Goal: Entertainment & Leisure: Consume media (video, audio)

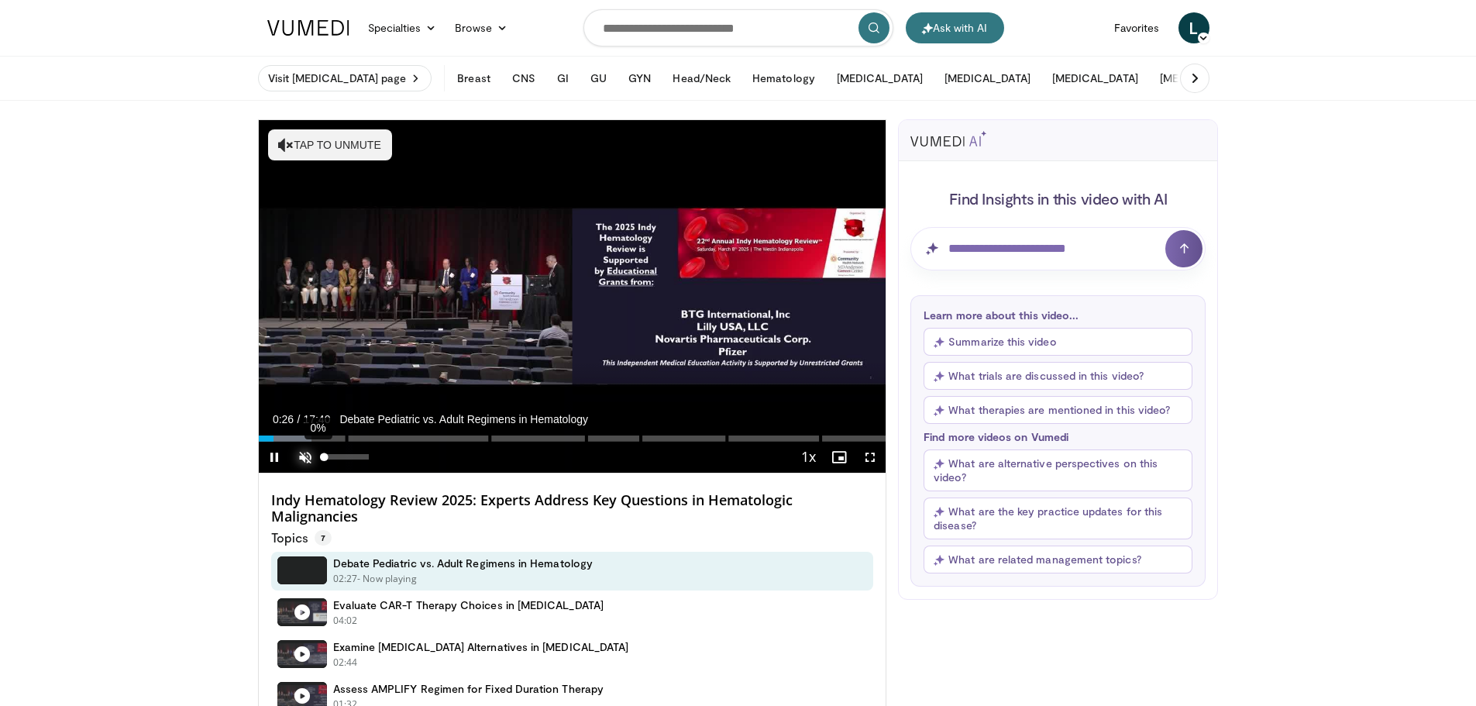
drag, startPoint x: 300, startPoint y: 460, endPoint x: 327, endPoint y: 468, distance: 28.2
click at [301, 195] on span "Video Player" at bounding box center [305, 457] width 31 height 31
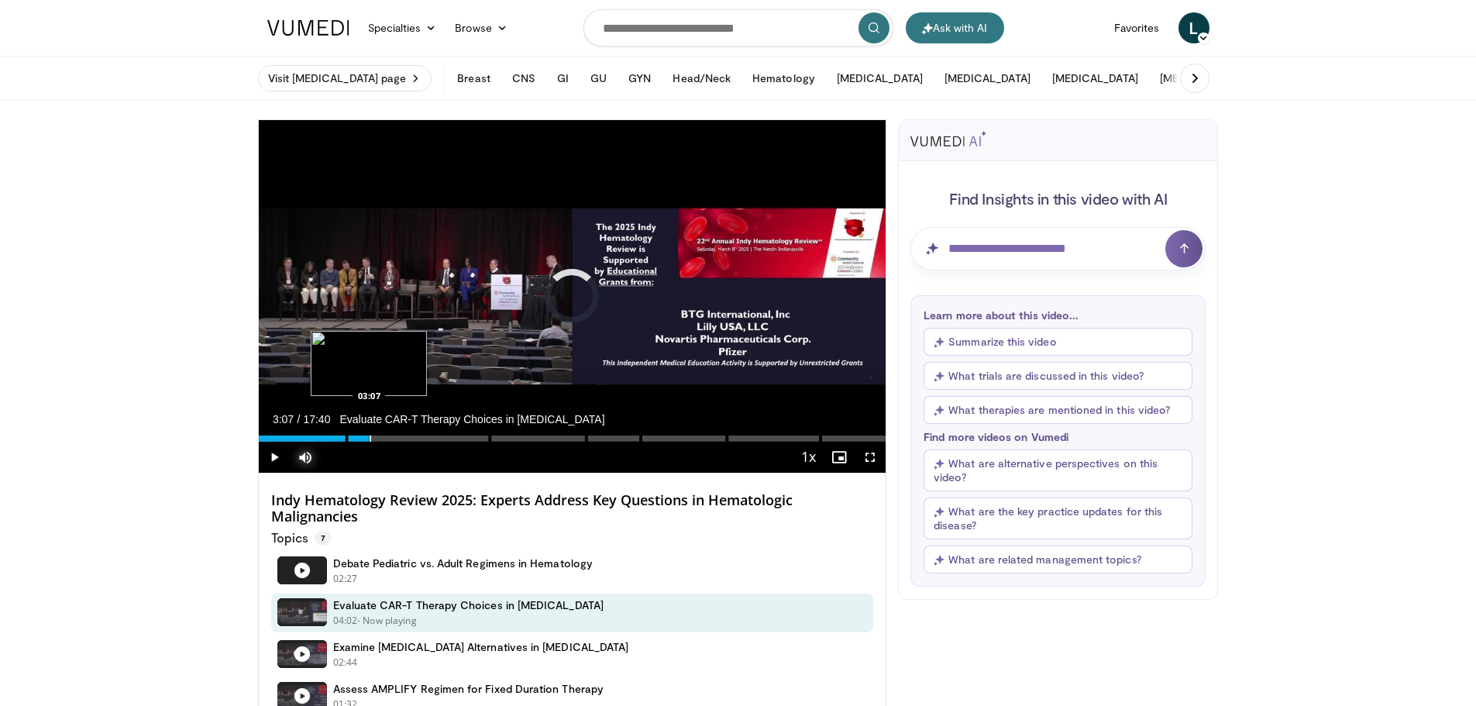
click at [369, 195] on div "Progress Bar" at bounding box center [370, 438] width 2 height 6
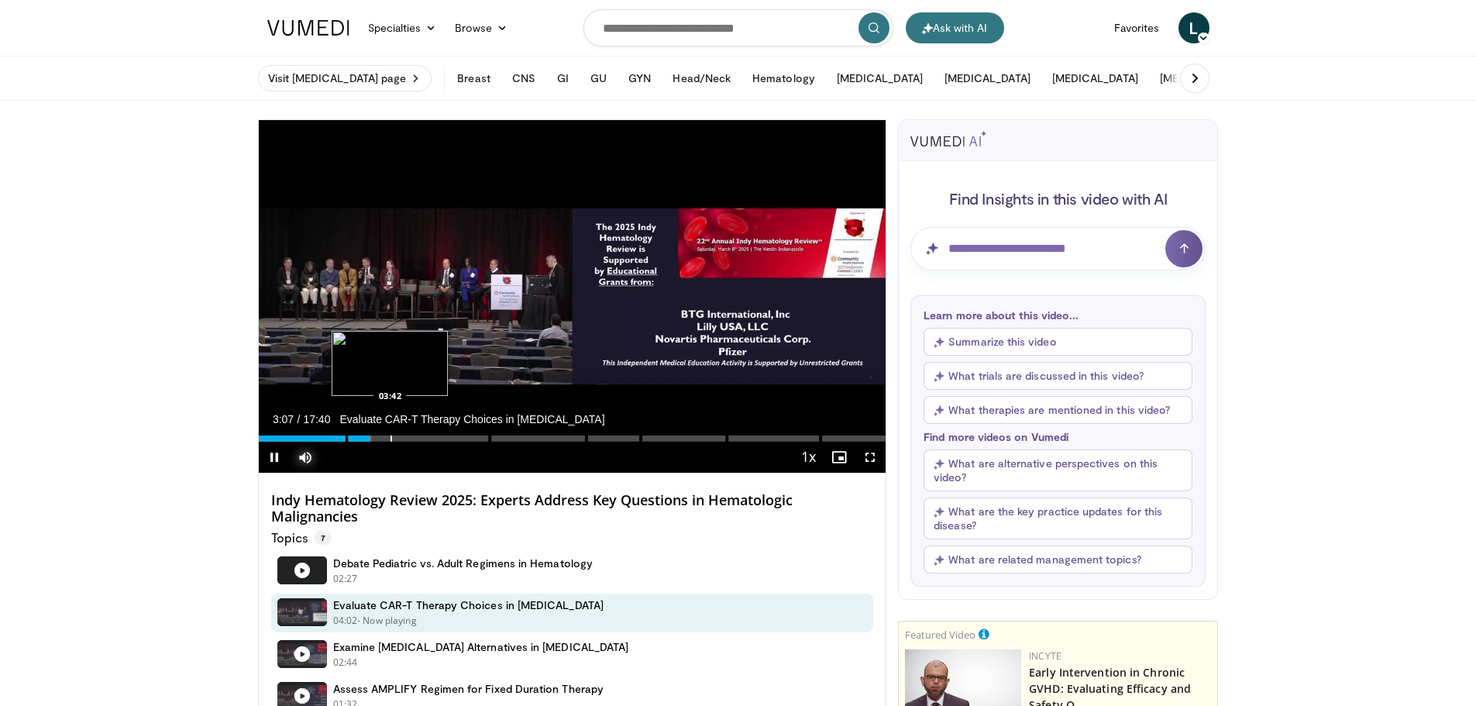
click at [390, 195] on div "Progress Bar" at bounding box center [391, 438] width 2 height 6
click at [431, 195] on div "Progress Bar" at bounding box center [430, 438] width 2 height 6
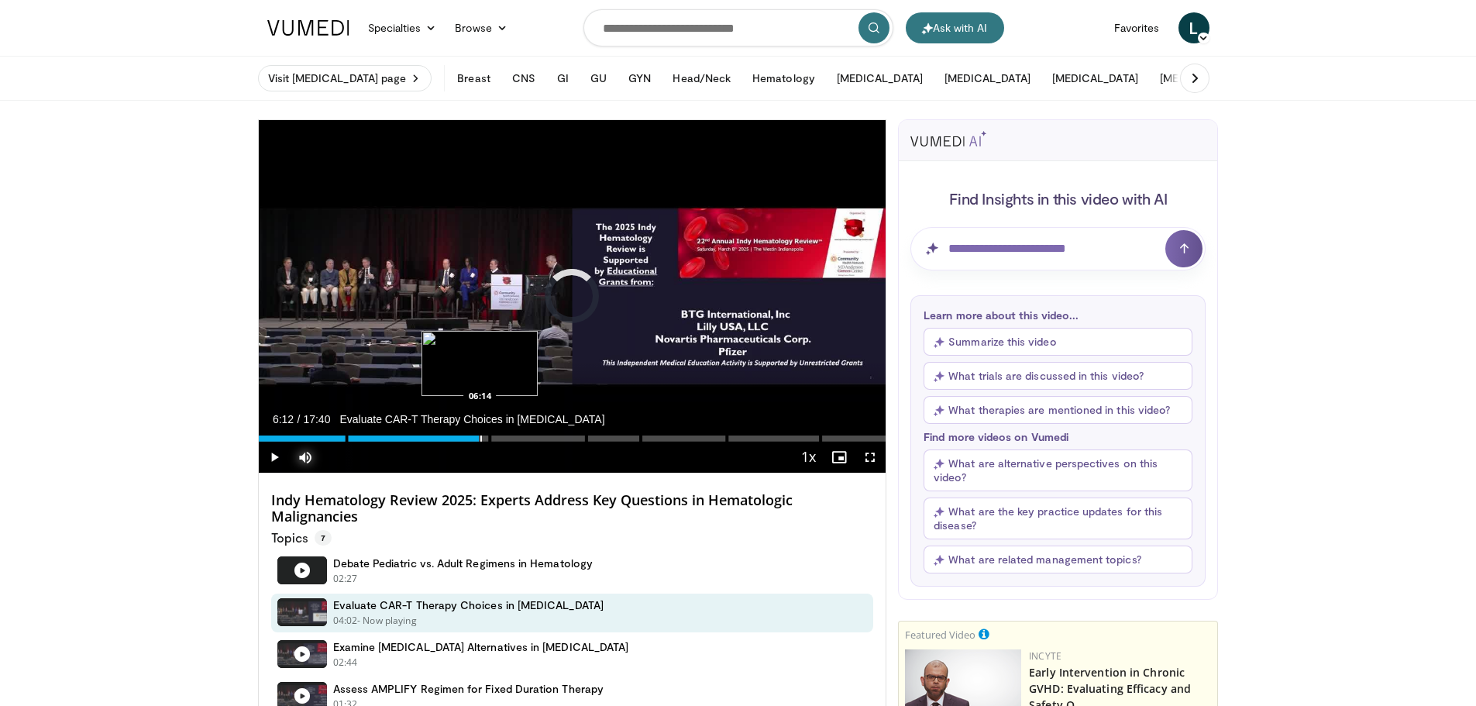
drag, startPoint x: 479, startPoint y: 439, endPoint x: 544, endPoint y: 439, distance: 64.3
click at [476, 195] on div "Progress Bar" at bounding box center [481, 438] width 2 height 6
click at [476, 195] on div "Progress Bar" at bounding box center [546, 438] width 2 height 6
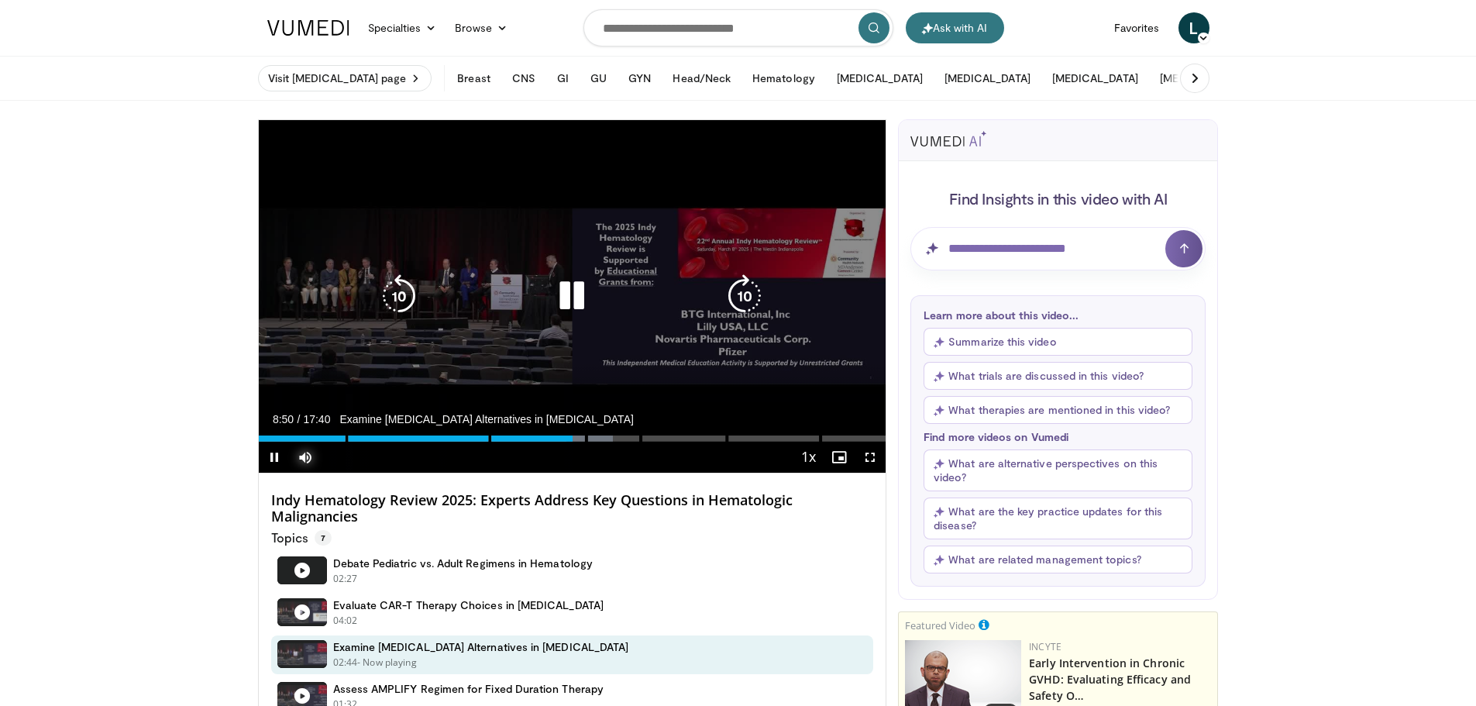
click at [0, 0] on div "Progress Bar" at bounding box center [0, 0] width 0 height 0
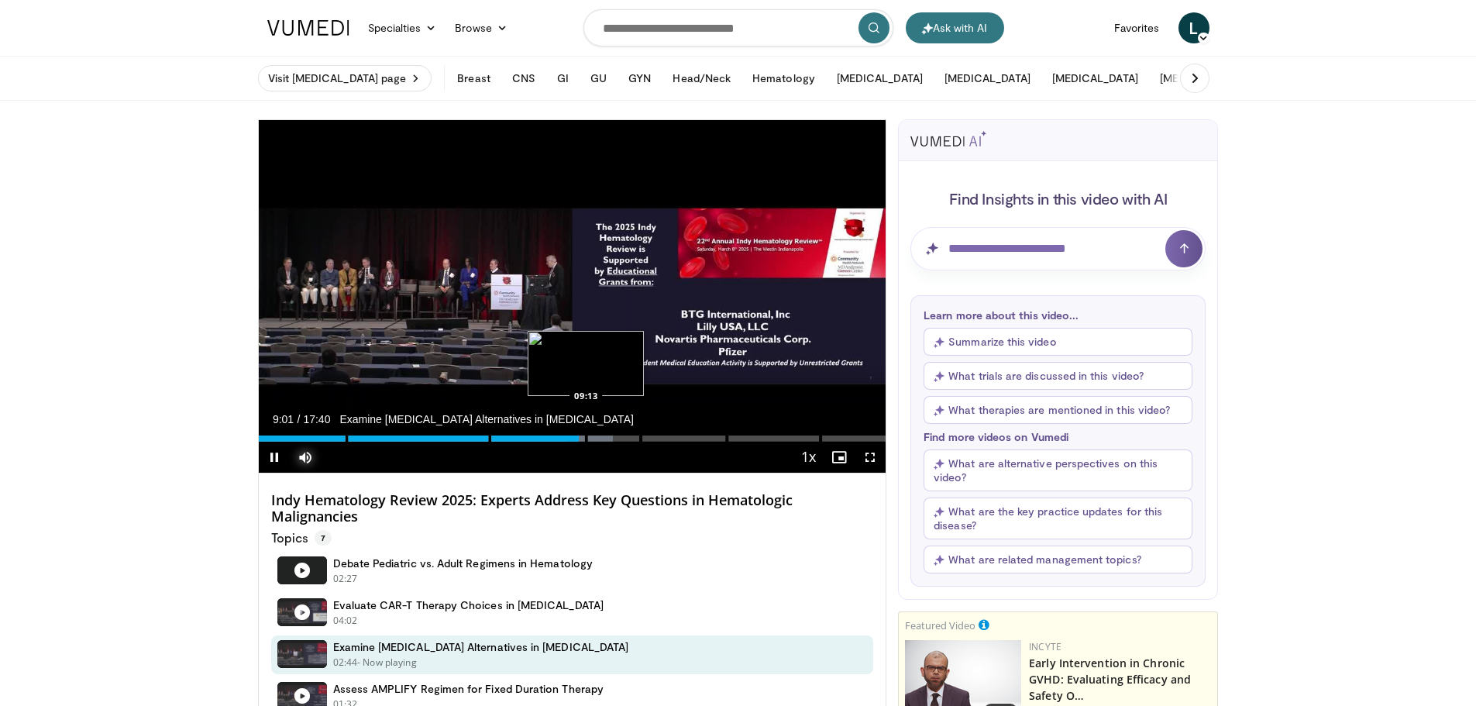
click at [476, 195] on div "Loaded : 56.51% 09:01 09:13" at bounding box center [572, 434] width 627 height 15
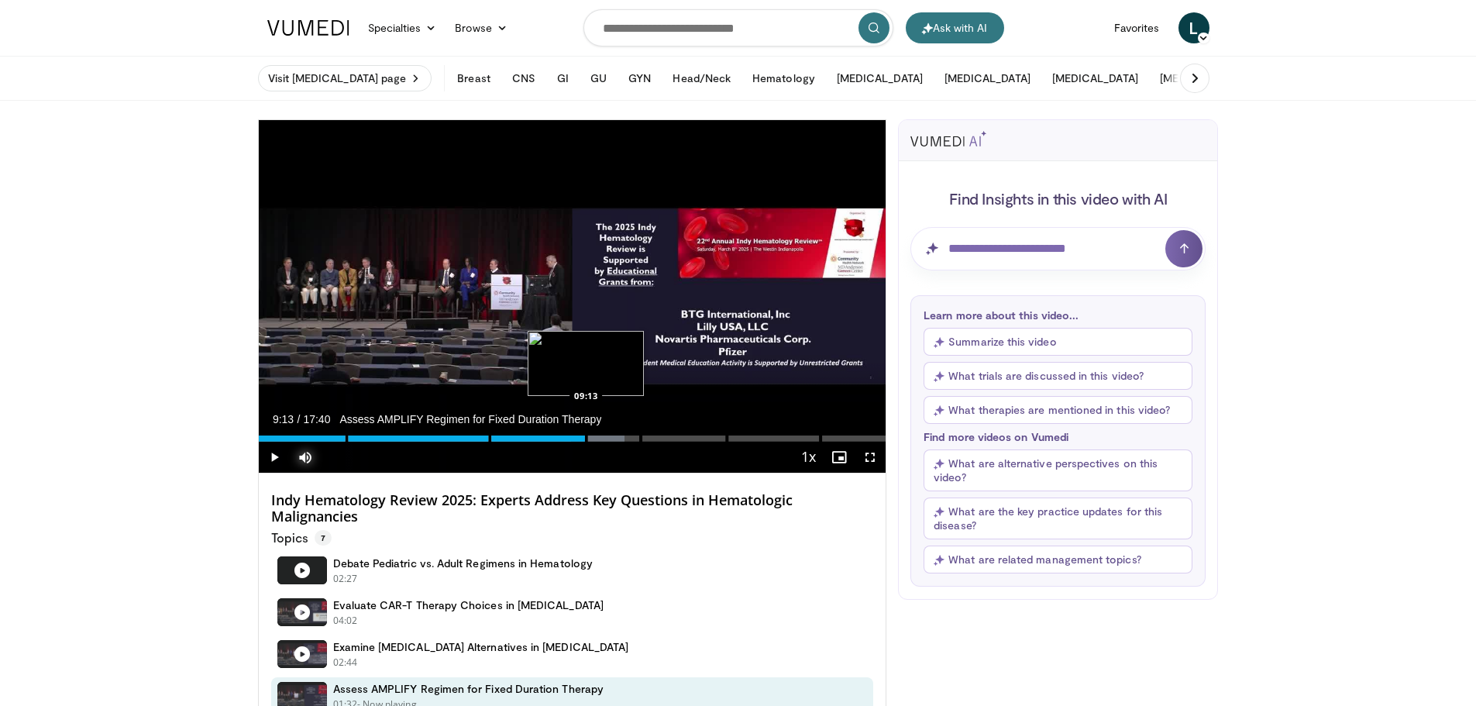
click at [476, 195] on div "Loaded : 58.39% 09:13 09:13" at bounding box center [572, 434] width 627 height 15
click at [476, 195] on div "Progress Bar" at bounding box center [631, 438] width 2 height 6
click at [476, 195] on div "Current Time 10:25 / Duration 17:40 Assess AMPLIFY Regimen for Fixed Duration T…" at bounding box center [572, 457] width 627 height 31
click at [476, 195] on div "Progress Bar" at bounding box center [618, 438] width 2 height 6
click at [476, 195] on div "10:04" at bounding box center [438, 438] width 358 height 6
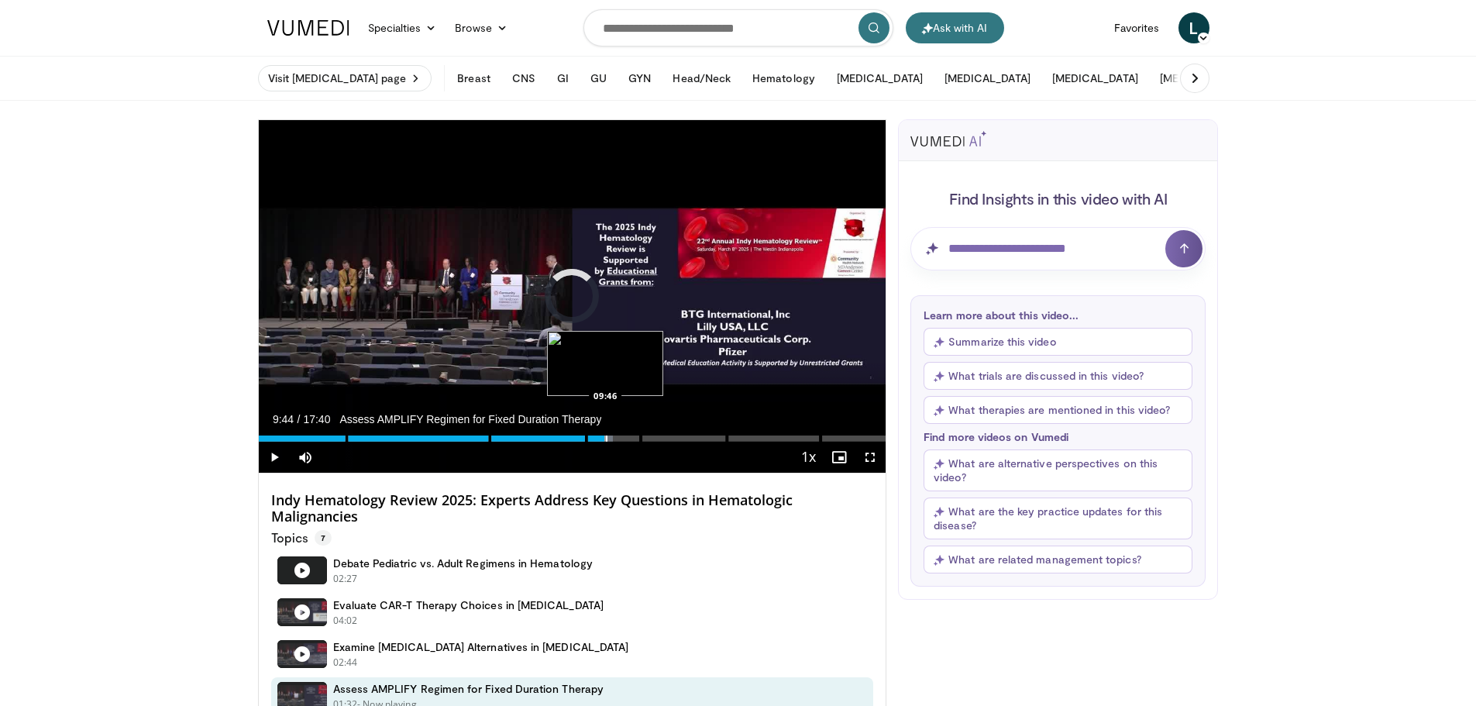
click at [476, 195] on div "Progress Bar" at bounding box center [607, 438] width 2 height 6
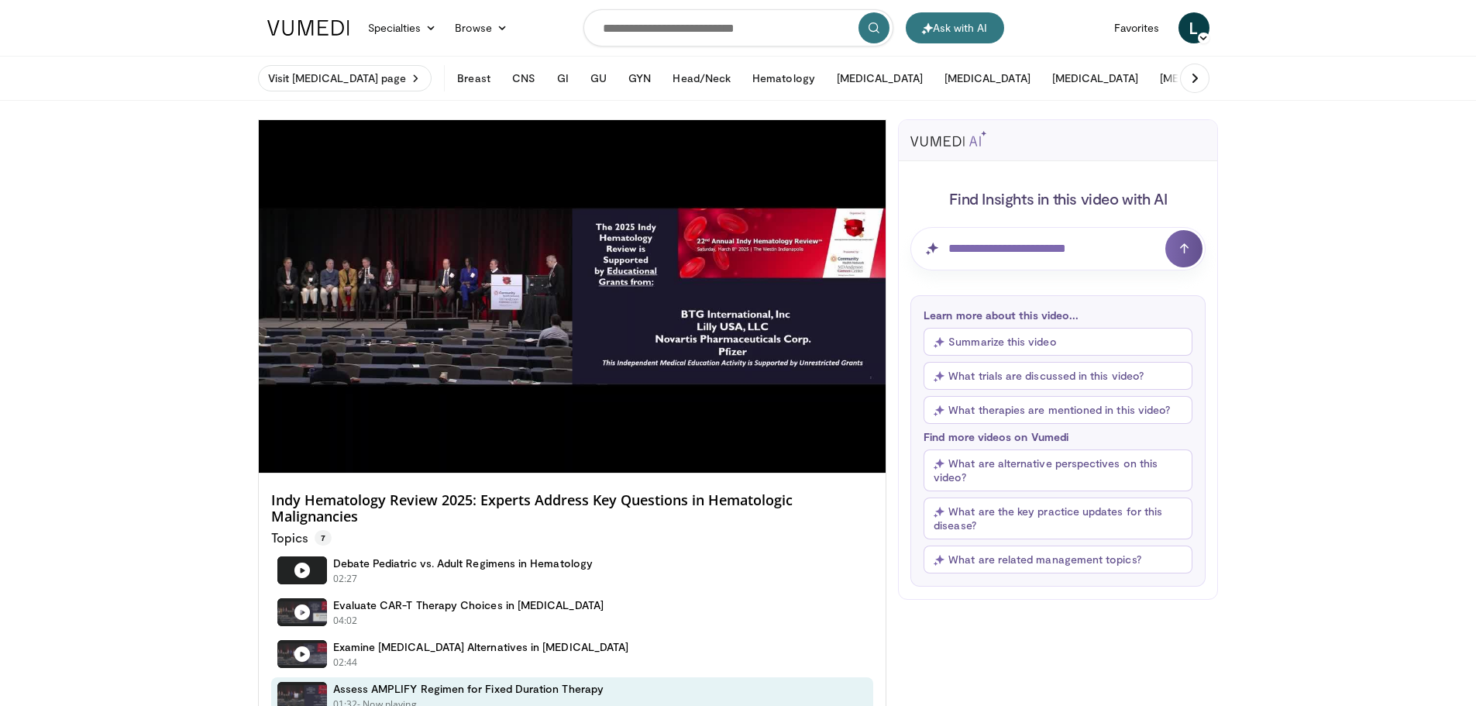
click at [476, 195] on div "10 seconds Tap to unmute" at bounding box center [572, 296] width 627 height 352
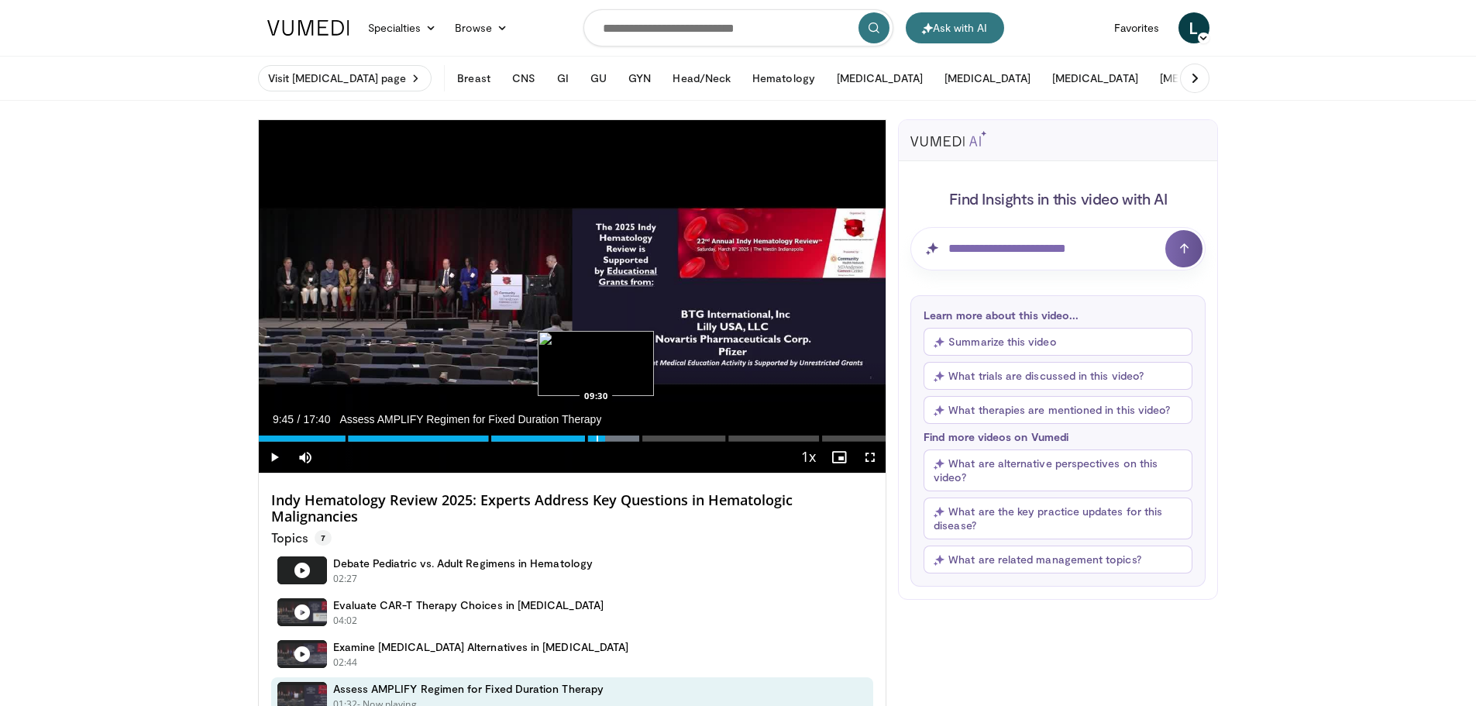
click at [476, 195] on div "Progress Bar" at bounding box center [597, 438] width 2 height 6
click at [476, 195] on div "Progress Bar" at bounding box center [594, 438] width 2 height 6
click at [266, 195] on span "Video Player" at bounding box center [274, 457] width 31 height 31
click at [274, 195] on span "Video Player" at bounding box center [274, 457] width 31 height 31
click at [273, 195] on span "Video Player" at bounding box center [274, 457] width 31 height 31
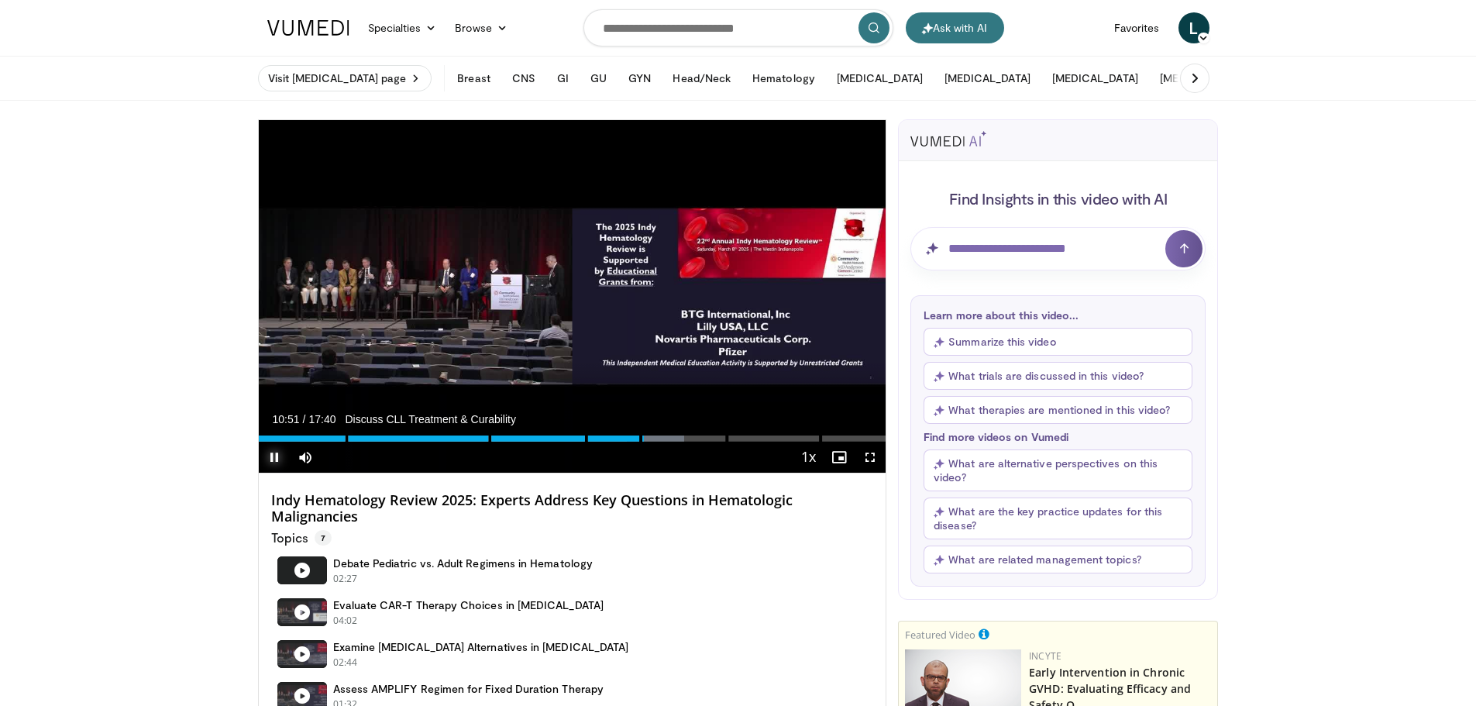
click at [273, 195] on span "Video Player" at bounding box center [274, 457] width 31 height 31
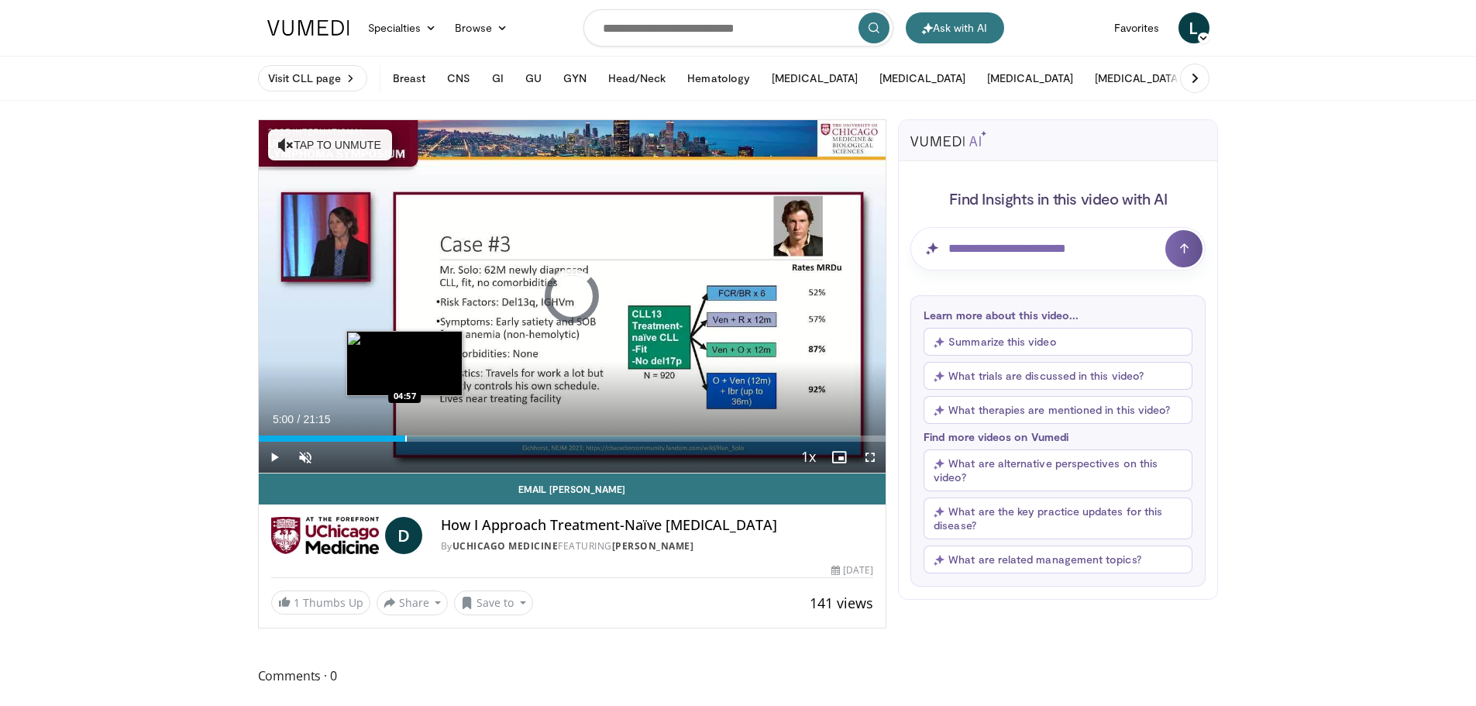
click at [406, 440] on div "Progress Bar" at bounding box center [406, 438] width 2 height 6
click at [426, 441] on div "Progress Bar" at bounding box center [427, 438] width 2 height 6
click at [445, 442] on div "Current Time 5:40 / Duration 21:15 Pause Skip Backward Skip Forward Unmute 0% L…" at bounding box center [572, 457] width 627 height 31
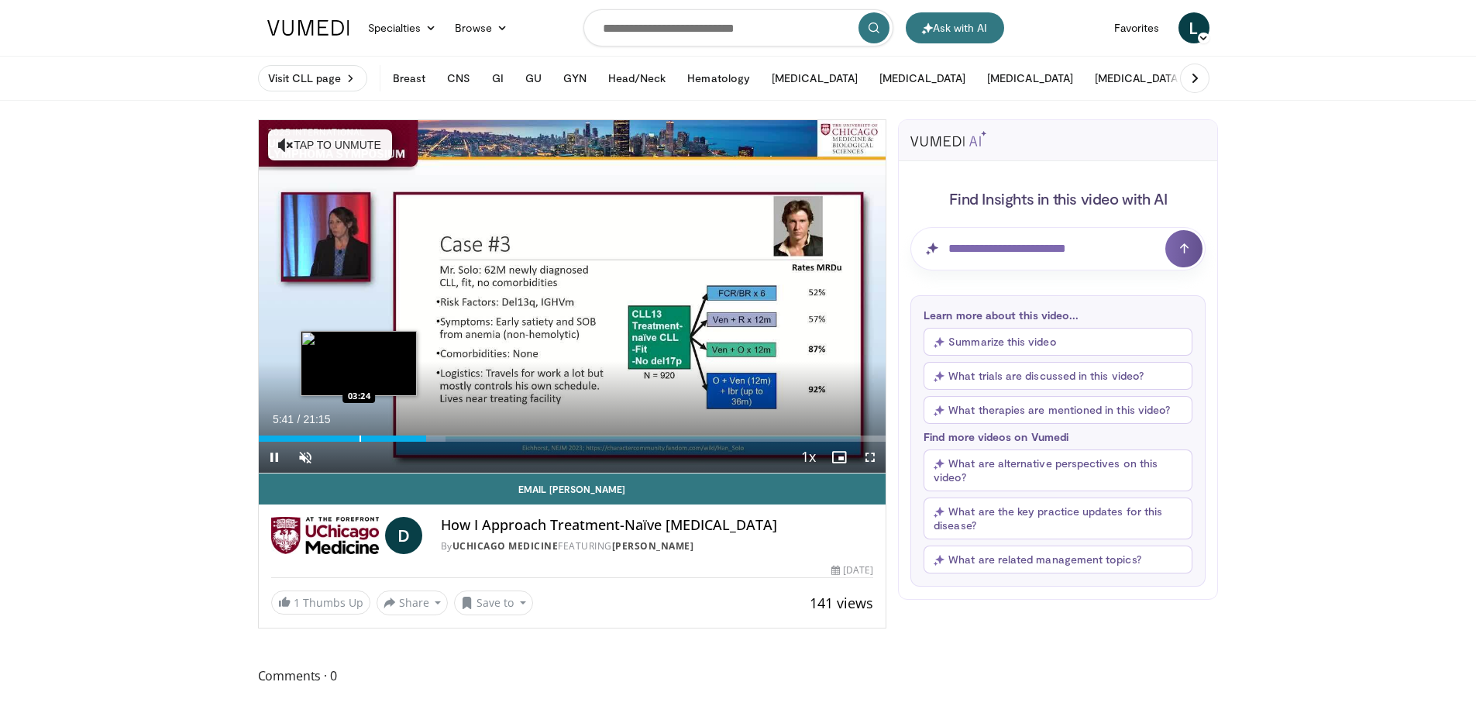
click at [359, 438] on div "Progress Bar" at bounding box center [360, 438] width 2 height 6
click at [390, 444] on div "Current Time 3:23 / Duration 21:15 Pause Skip Backward Skip Forward Unmute 0% L…" at bounding box center [572, 457] width 627 height 31
click at [379, 440] on div "Progress Bar" at bounding box center [369, 438] width 25 height 6
click at [304, 458] on span "Video Player" at bounding box center [305, 457] width 31 height 31
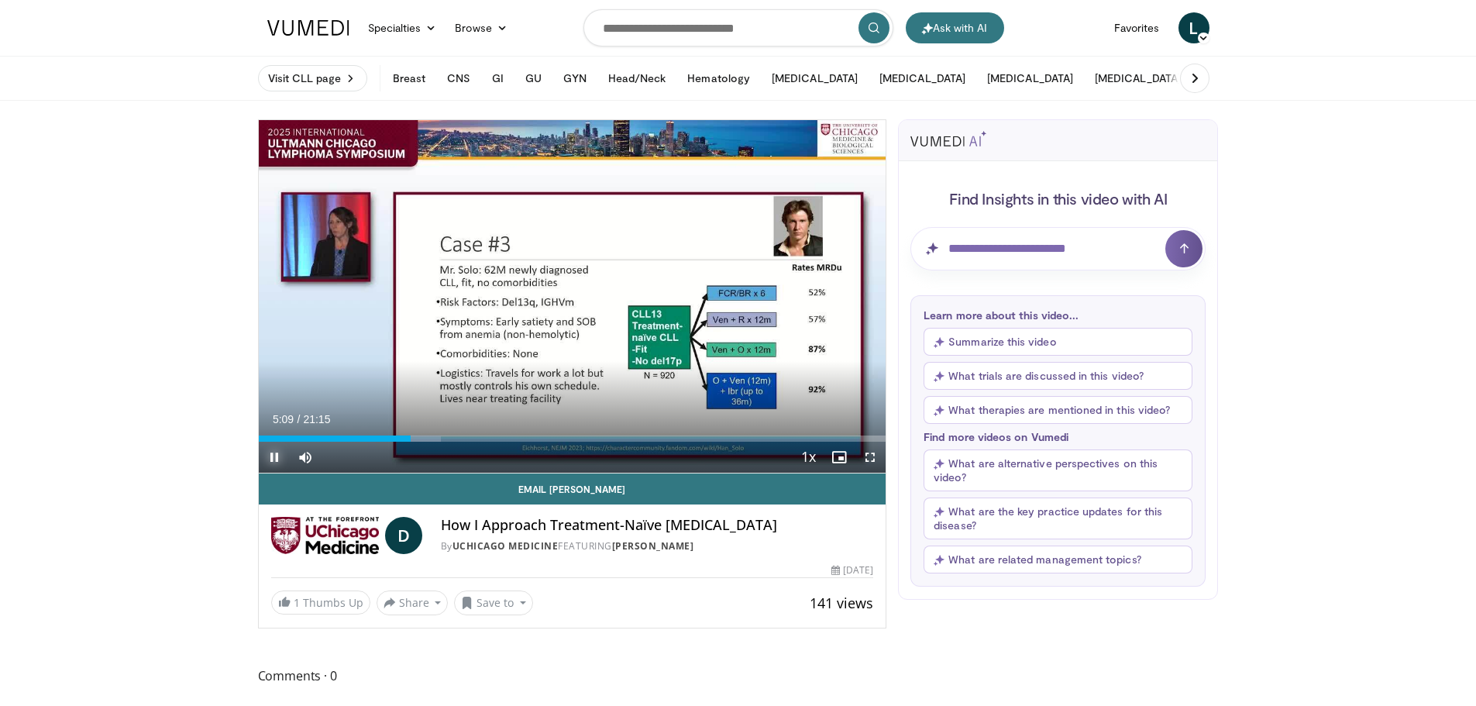
click at [273, 453] on span "Video Player" at bounding box center [274, 457] width 31 height 31
click at [281, 460] on span "Video Player" at bounding box center [274, 457] width 31 height 31
click at [403, 438] on div "Progress Bar" at bounding box center [403, 438] width 2 height 6
click at [390, 438] on div "Progress Bar" at bounding box center [391, 438] width 2 height 6
click at [383, 442] on div "Current Time 4:26 / Duration 21:15 Pause Skip Backward Skip Forward Mute 0% Loa…" at bounding box center [572, 457] width 627 height 31
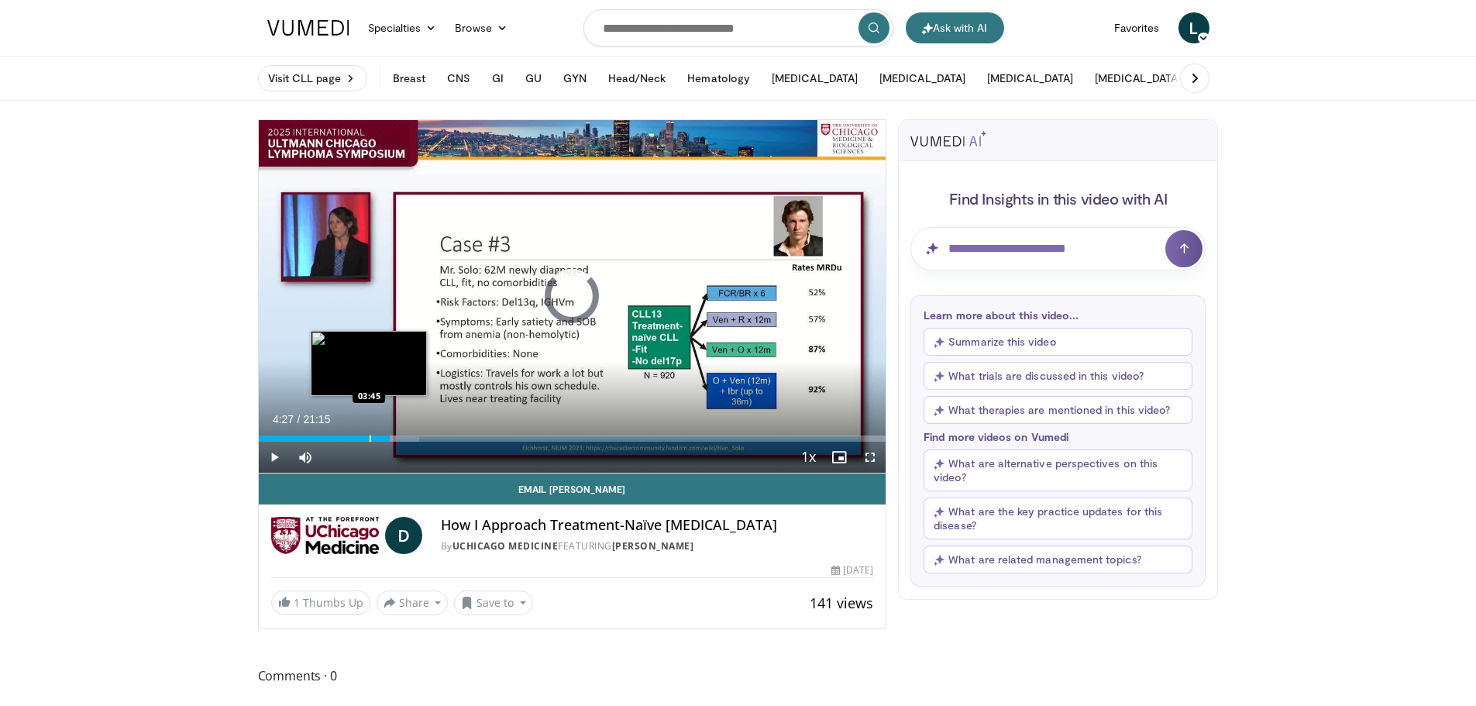
click at [369, 441] on div "Progress Bar" at bounding box center [370, 438] width 2 height 6
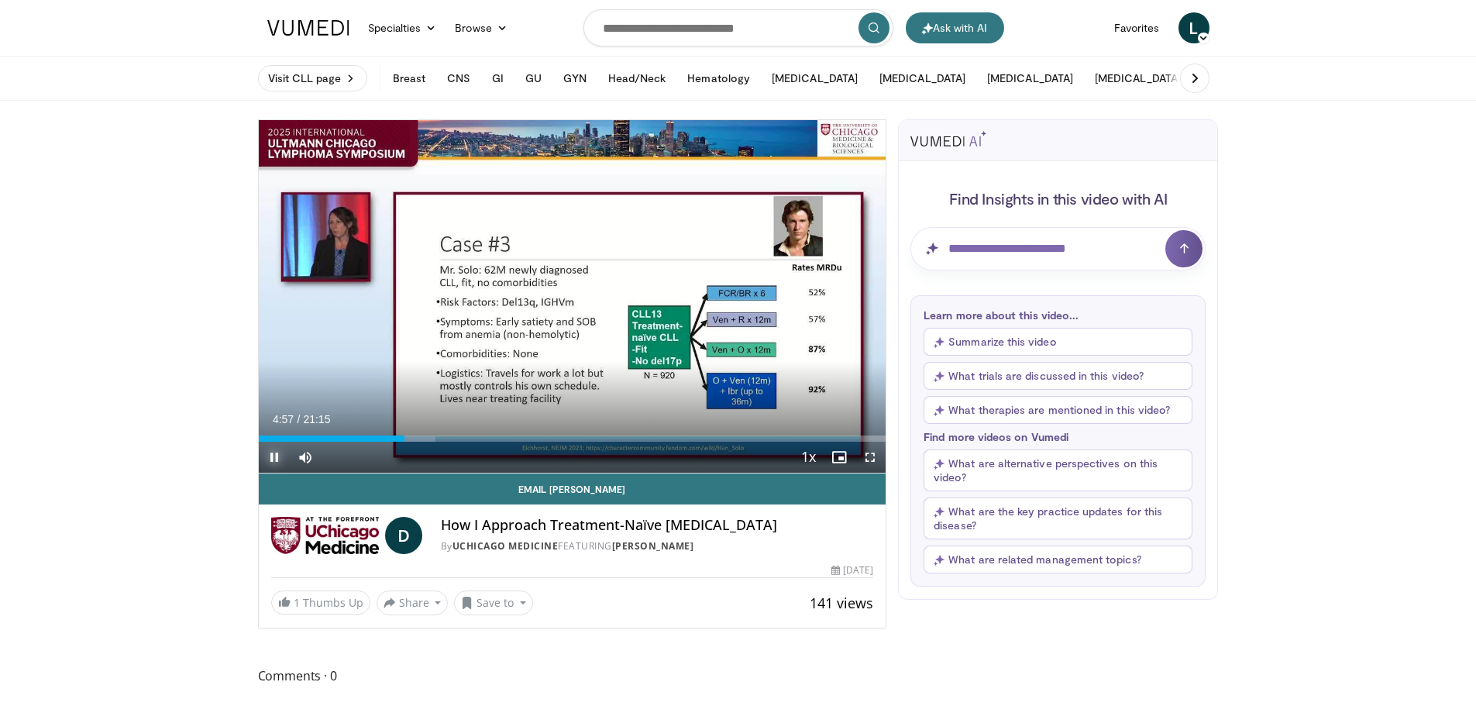
click at [277, 459] on span "Video Player" at bounding box center [274, 457] width 31 height 31
drag, startPoint x: 272, startPoint y: 462, endPoint x: 361, endPoint y: 437, distance: 92.7
click at [273, 460] on span "Video Player" at bounding box center [274, 457] width 31 height 31
click at [399, 440] on div "Progress Bar" at bounding box center [400, 438] width 2 height 6
click at [681, 441] on div "Progress Bar" at bounding box center [682, 438] width 2 height 6
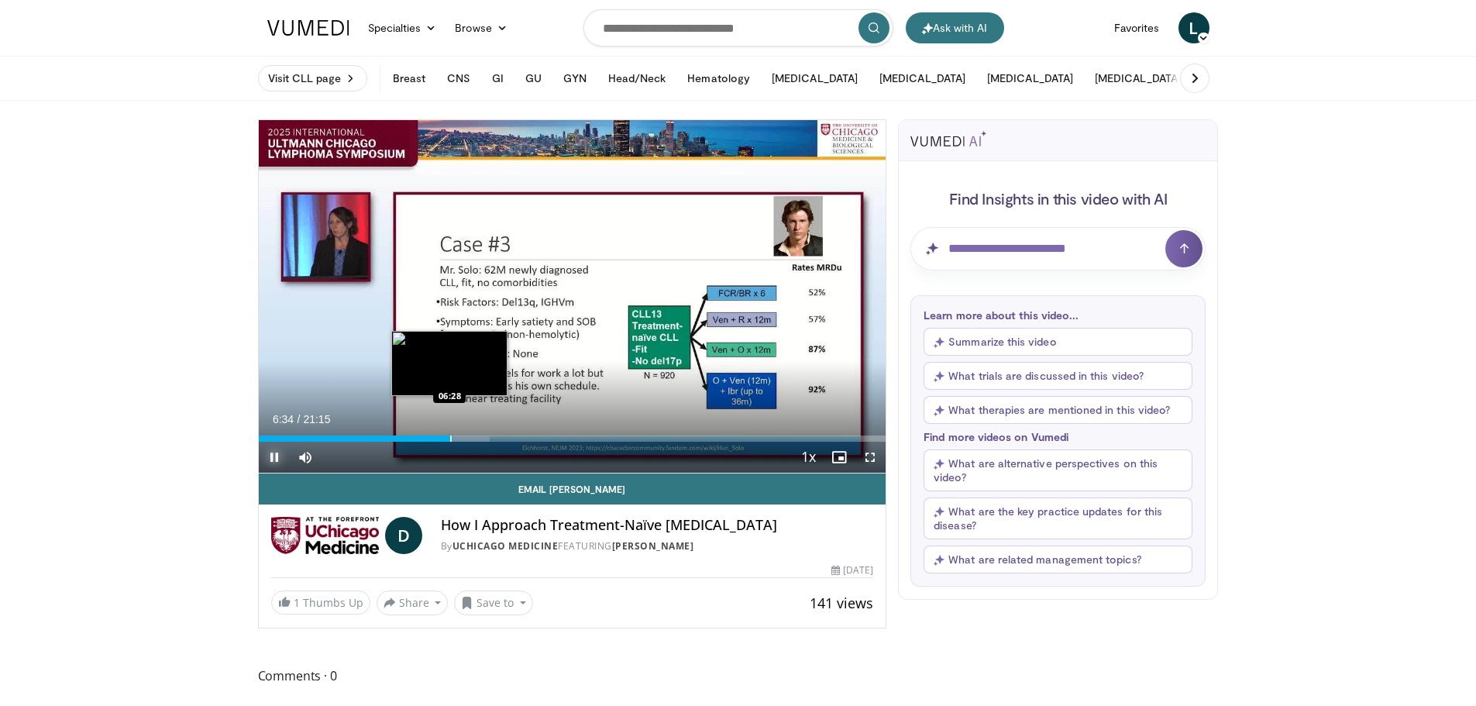
click at [450, 436] on div "Progress Bar" at bounding box center [451, 438] width 2 height 6
click at [263, 457] on span "Video Player" at bounding box center [274, 457] width 31 height 31
drag, startPoint x: 270, startPoint y: 460, endPoint x: 323, endPoint y: 460, distance: 52.7
click at [270, 460] on span "Video Player" at bounding box center [274, 457] width 31 height 31
click at [463, 440] on div "Progress Bar" at bounding box center [464, 438] width 2 height 6
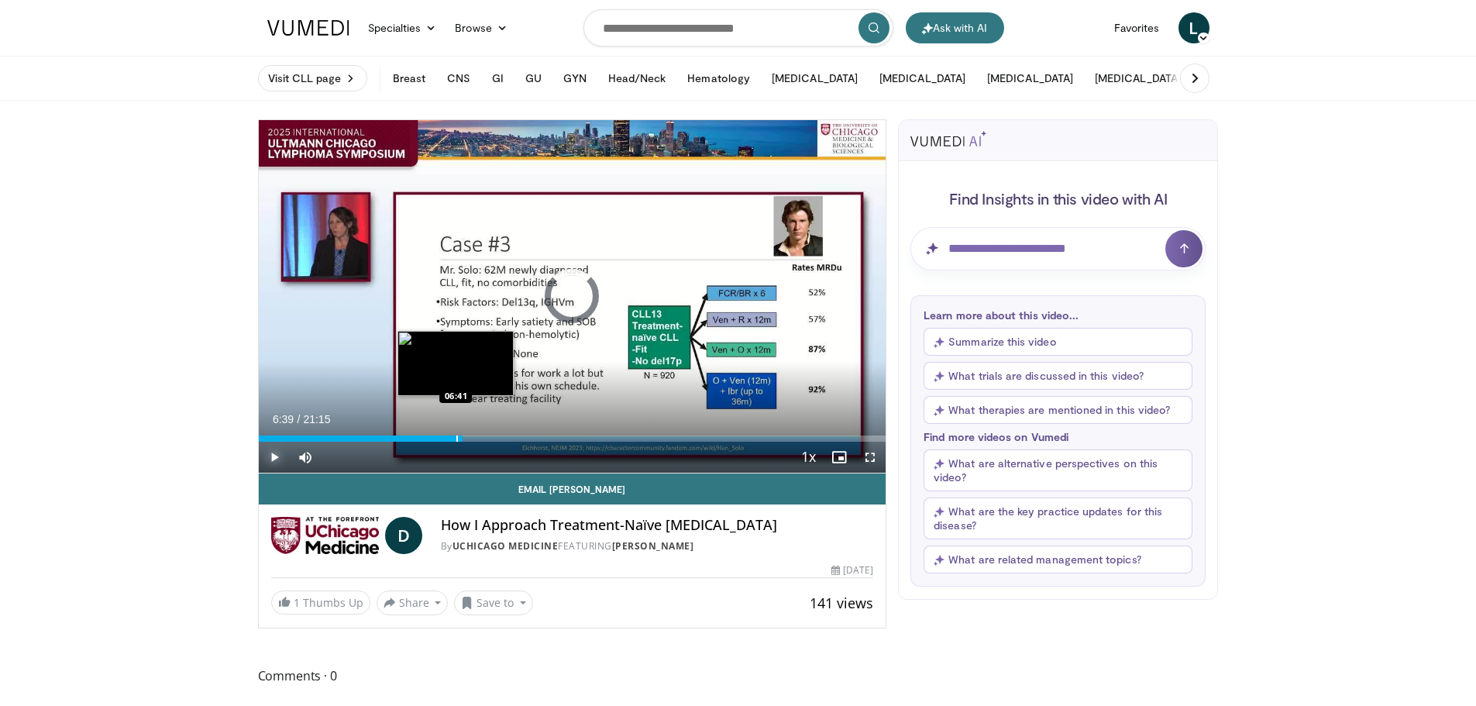
click at [455, 440] on div "06:54" at bounding box center [361, 438] width 204 height 6
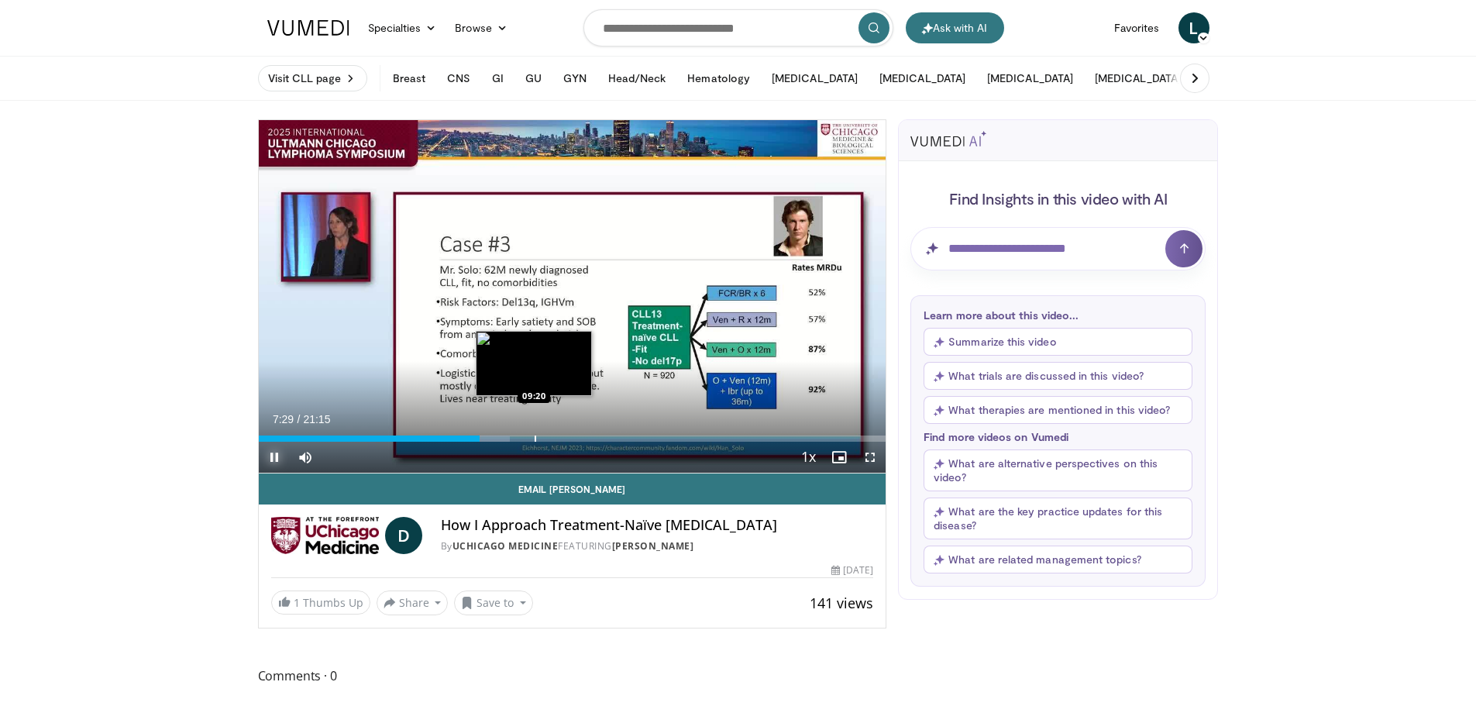
click at [534, 439] on div "Progress Bar" at bounding box center [535, 438] width 2 height 6
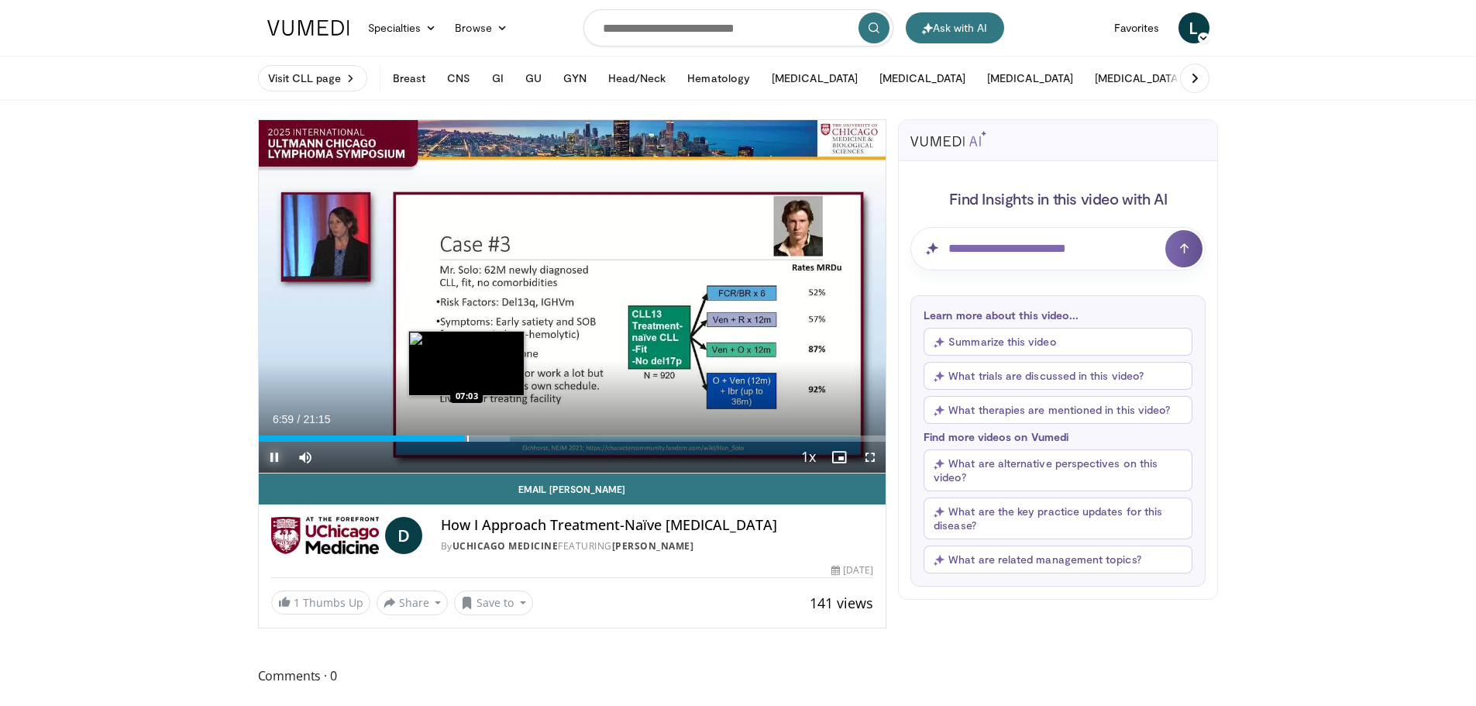
click at [467, 439] on div "Progress Bar" at bounding box center [468, 438] width 2 height 6
click at [500, 441] on div "Progress Bar" at bounding box center [501, 438] width 2 height 6
click at [494, 442] on div "Current Time 8:09 / Duration 21:15 Pause Skip Backward Skip Forward Mute 100% L…" at bounding box center [572, 457] width 627 height 31
click at [490, 438] on div "Progress Bar" at bounding box center [491, 438] width 2 height 6
click at [273, 455] on span "Video Player" at bounding box center [274, 457] width 31 height 31
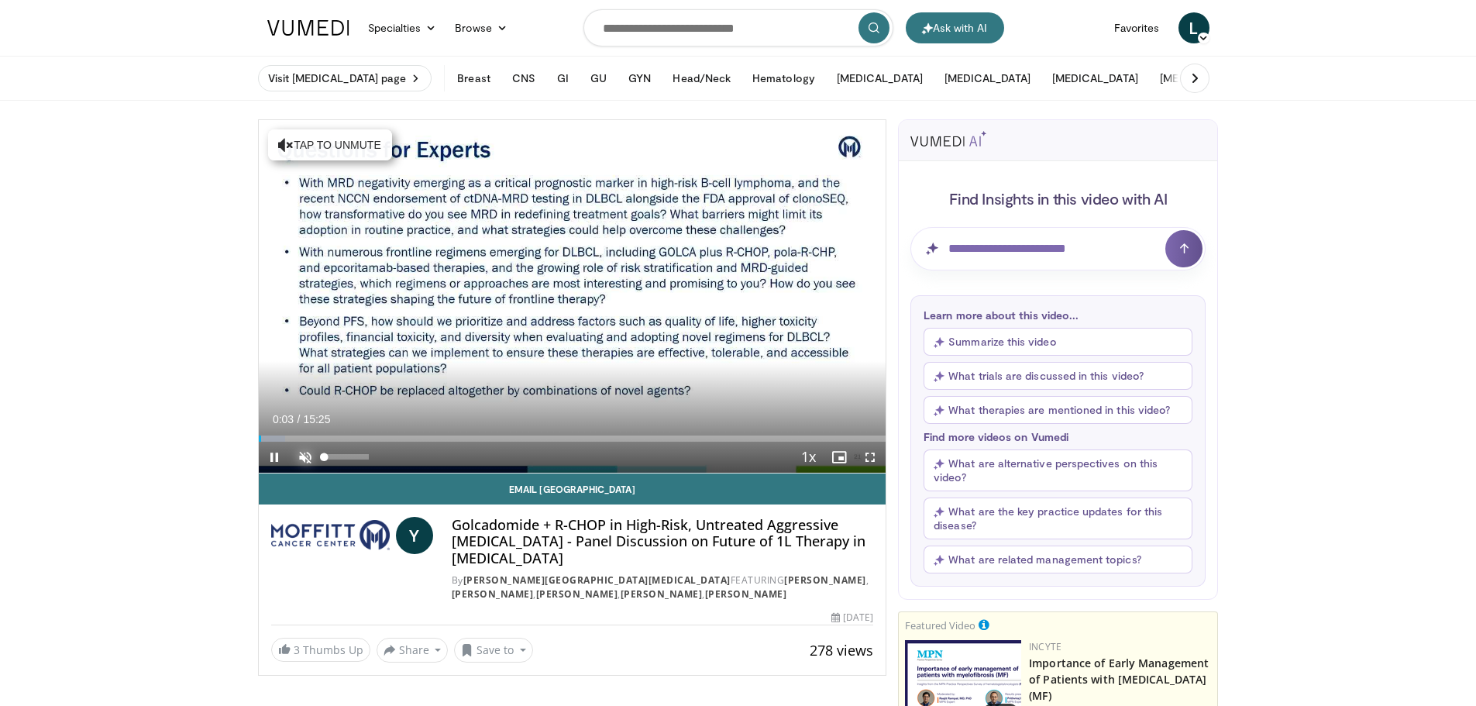
click at [308, 460] on span "Video Player" at bounding box center [305, 457] width 31 height 31
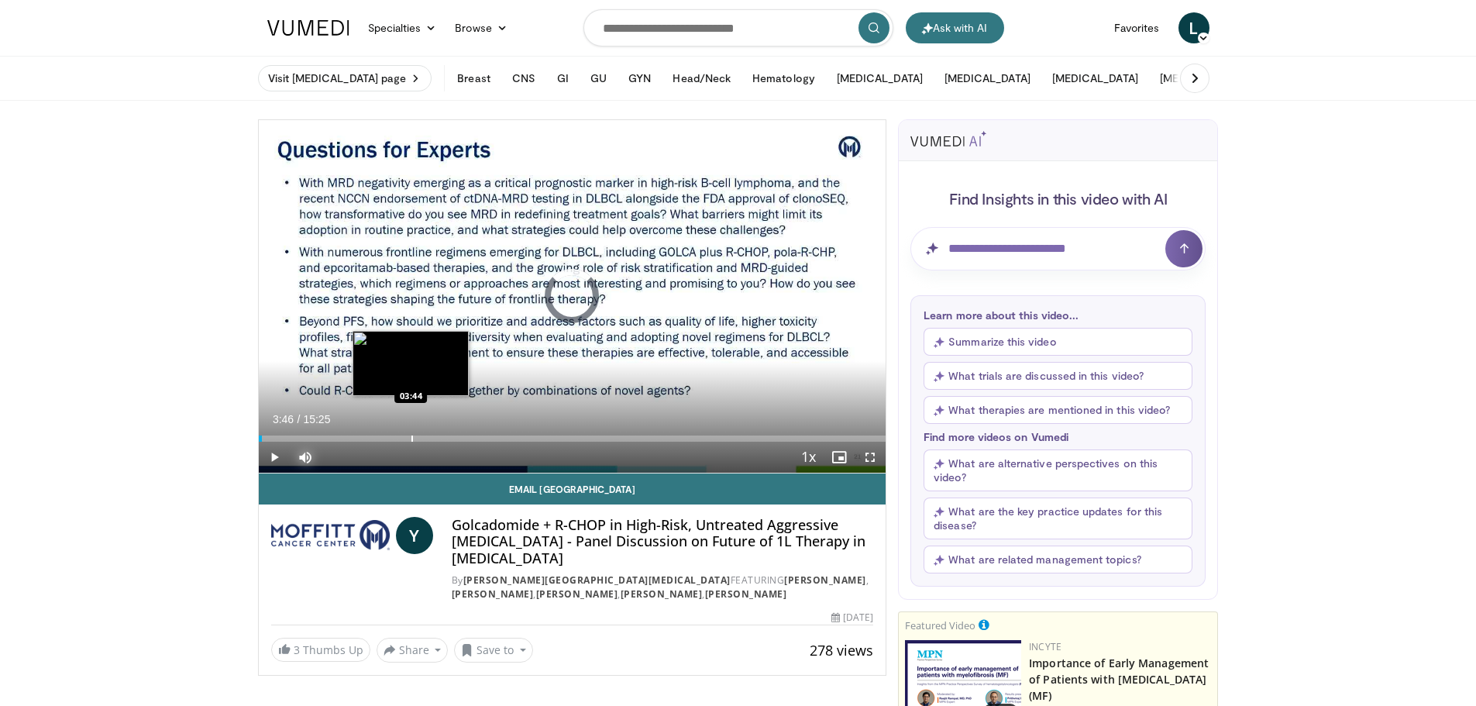
click at [411, 435] on div "Progress Bar" at bounding box center [412, 438] width 2 height 6
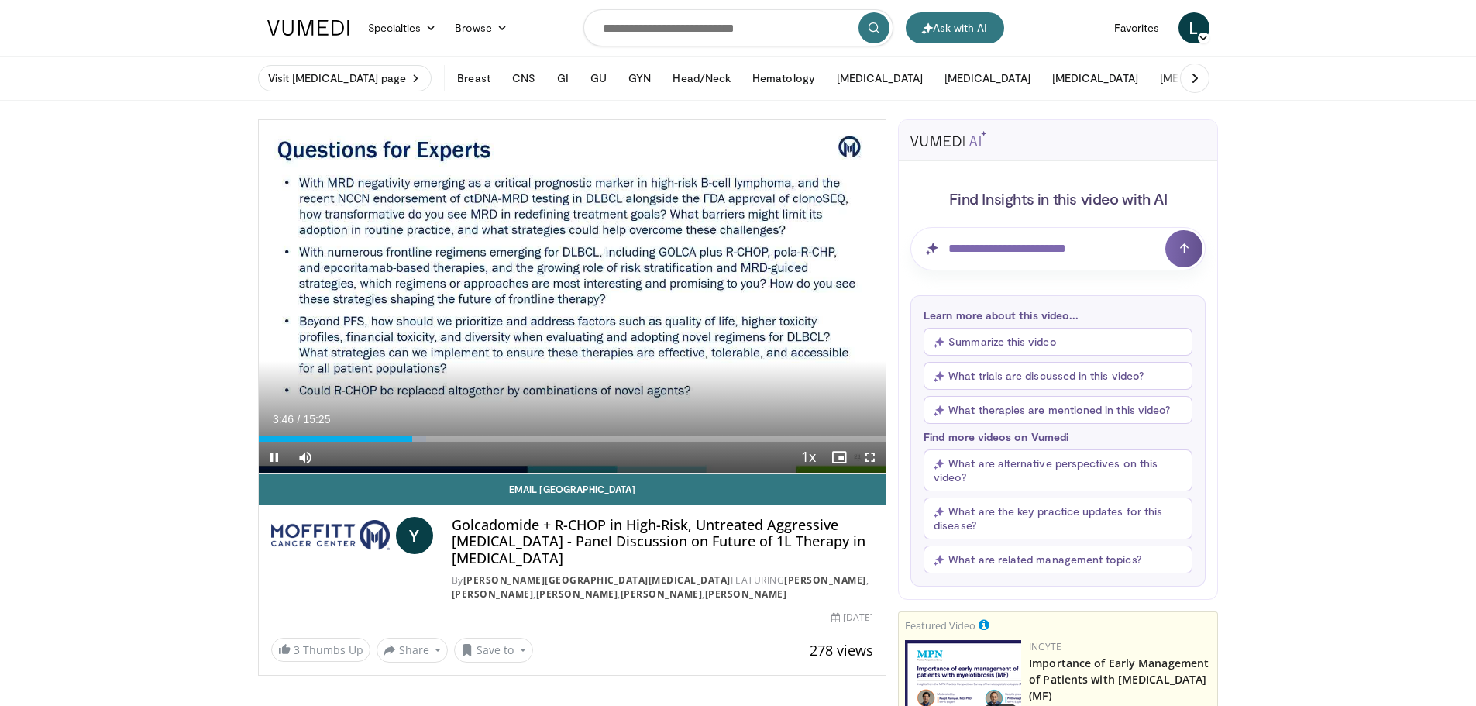
click at [455, 443] on div "Current Time 3:46 / Duration 15:25 Pause Skip Backward Skip Forward Mute Loaded…" at bounding box center [572, 457] width 627 height 31
click at [435, 437] on div "Progress Bar" at bounding box center [436, 438] width 2 height 6
click at [419, 440] on div "04:20" at bounding box center [339, 438] width 161 height 6
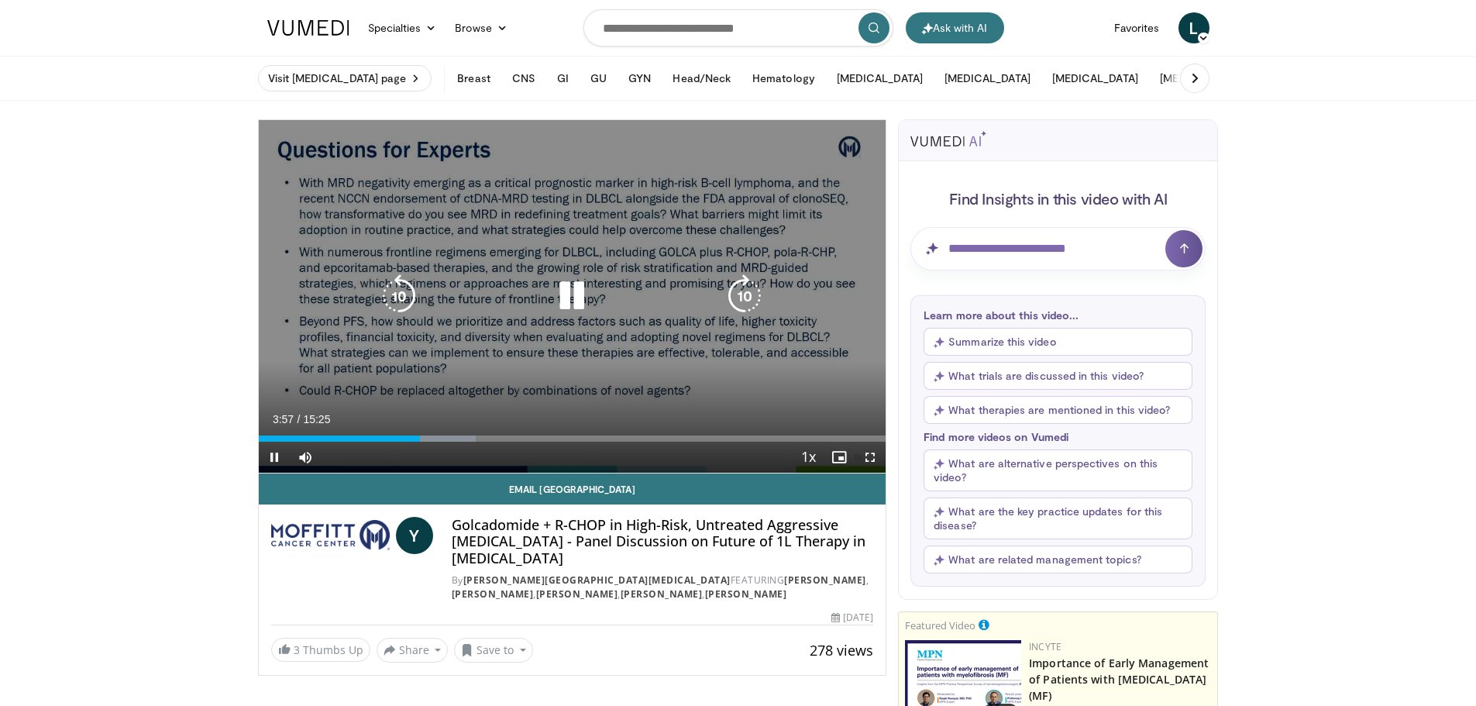
click at [428, 438] on div "Progress Bar" at bounding box center [444, 438] width 61 height 6
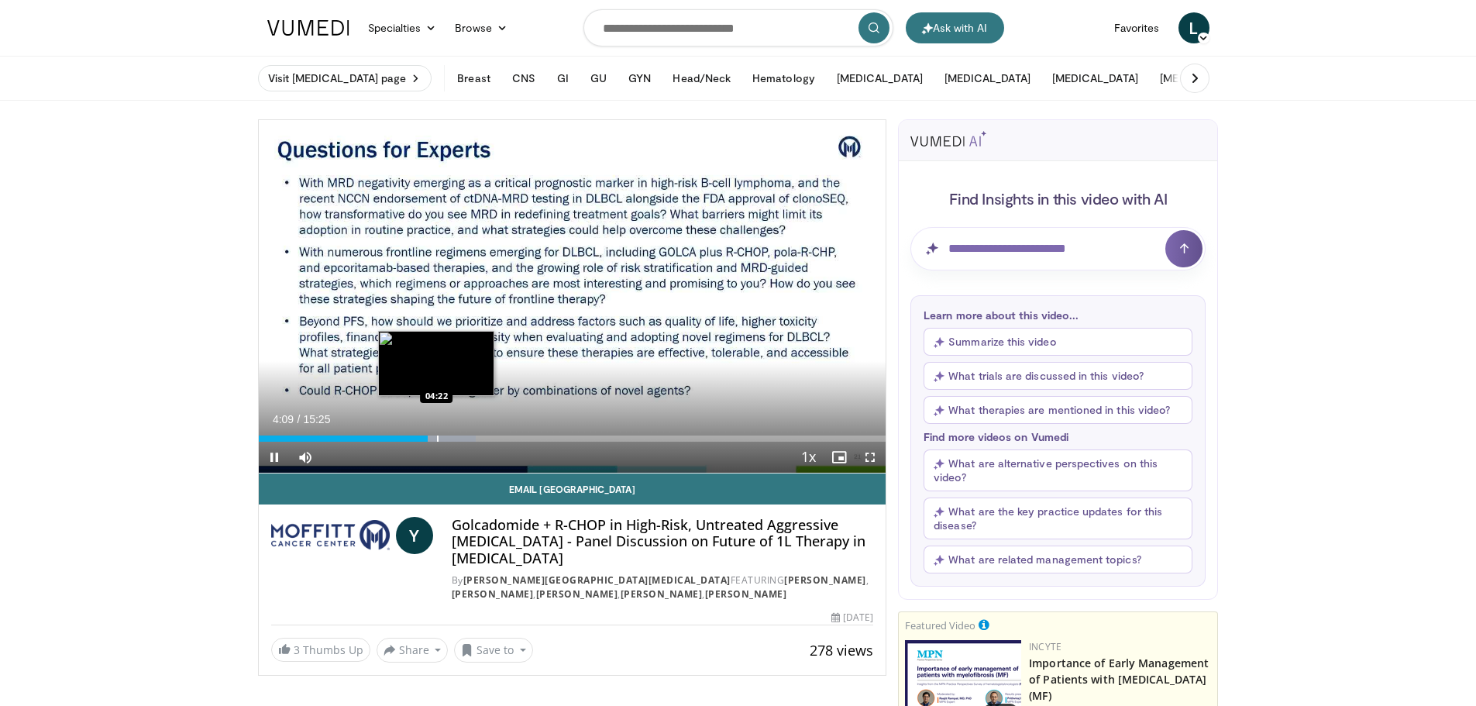
click at [437, 438] on div "Progress Bar" at bounding box center [438, 438] width 2 height 6
click at [464, 439] on div "Progress Bar" at bounding box center [465, 438] width 2 height 6
click at [462, 439] on div "Progress Bar" at bounding box center [463, 438] width 2 height 6
click at [456, 442] on div "Current Time 4:58 / Duration 15:25 Pause Skip Backward Skip Forward Mute Loaded…" at bounding box center [572, 457] width 627 height 31
click at [458, 440] on div "Progress Bar" at bounding box center [459, 438] width 2 height 6
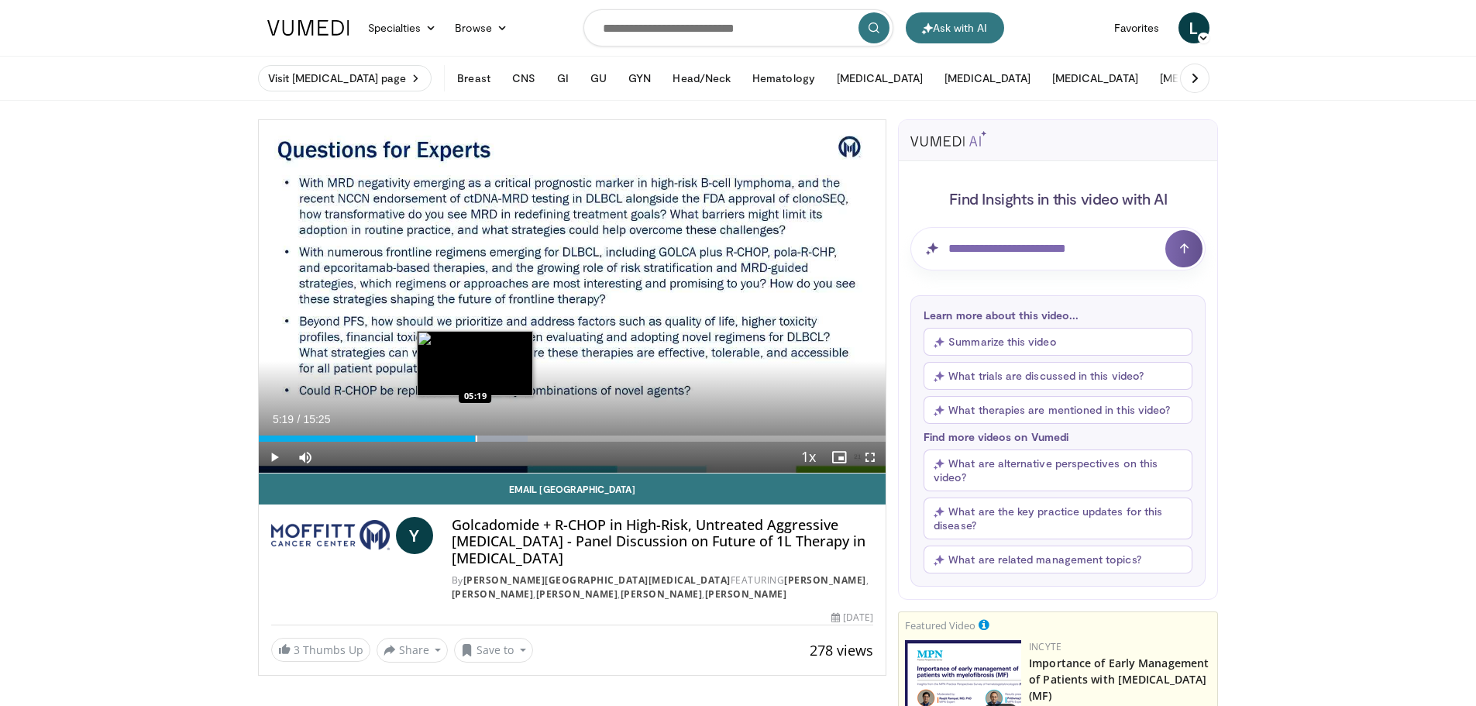
click at [476, 440] on div "Progress Bar" at bounding box center [477, 438] width 2 height 6
click at [470, 441] on div "Progress Bar" at bounding box center [471, 438] width 2 height 6
click at [483, 436] on div "Progress Bar" at bounding box center [484, 438] width 2 height 6
click at [495, 437] on div "Progress Bar" at bounding box center [496, 438] width 2 height 6
click at [486, 436] on div "05:35" at bounding box center [373, 438] width 228 height 6
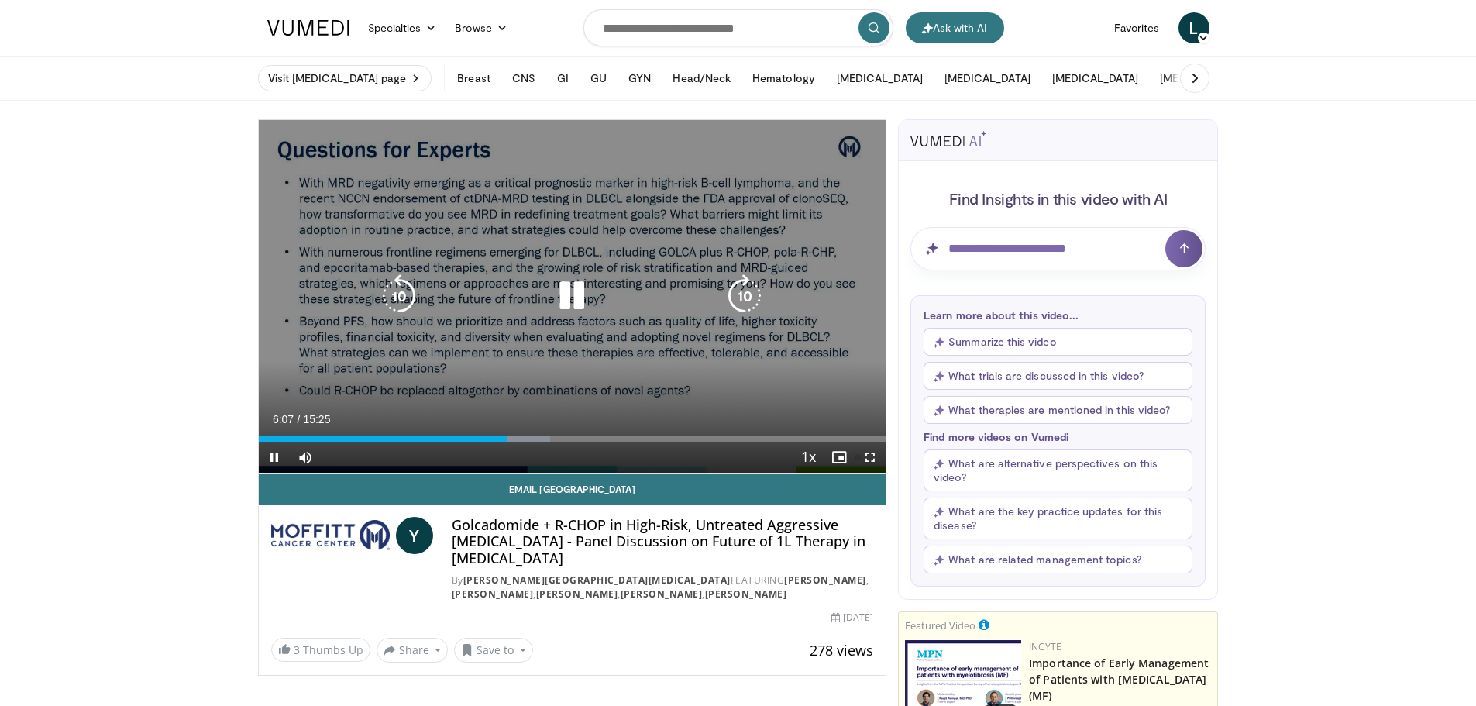
click at [500, 443] on div "Current Time 6:07 / Duration 15:25 Pause Skip Backward Skip Forward Mute Loaded…" at bounding box center [572, 457] width 627 height 31
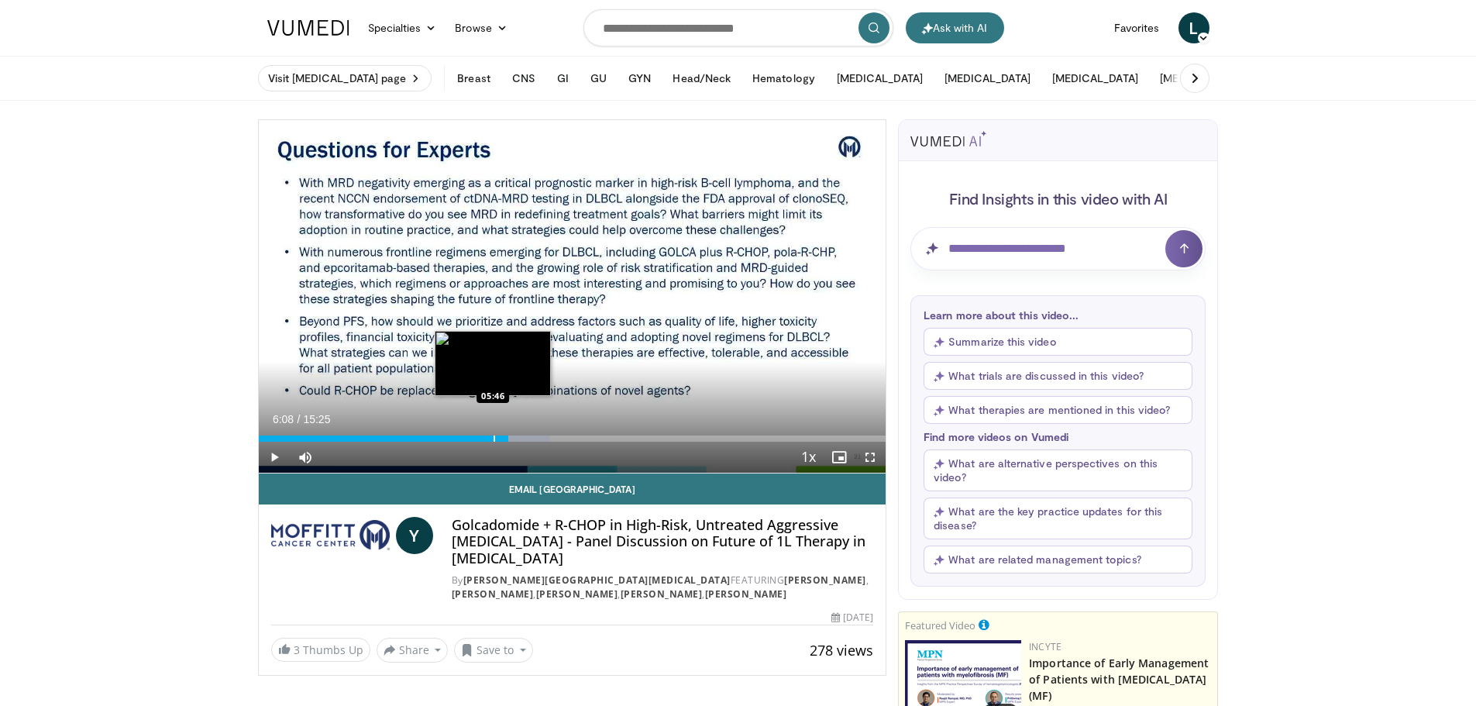
click at [493, 436] on div "Progress Bar" at bounding box center [494, 438] width 2 height 6
click at [493, 438] on div "Progress Bar" at bounding box center [494, 438] width 2 height 6
click at [488, 438] on div "Progress Bar" at bounding box center [489, 438] width 2 height 6
click at [508, 439] on div "Progress Bar" at bounding box center [509, 438] width 2 height 6
click at [500, 438] on div "Progress Bar" at bounding box center [501, 438] width 2 height 6
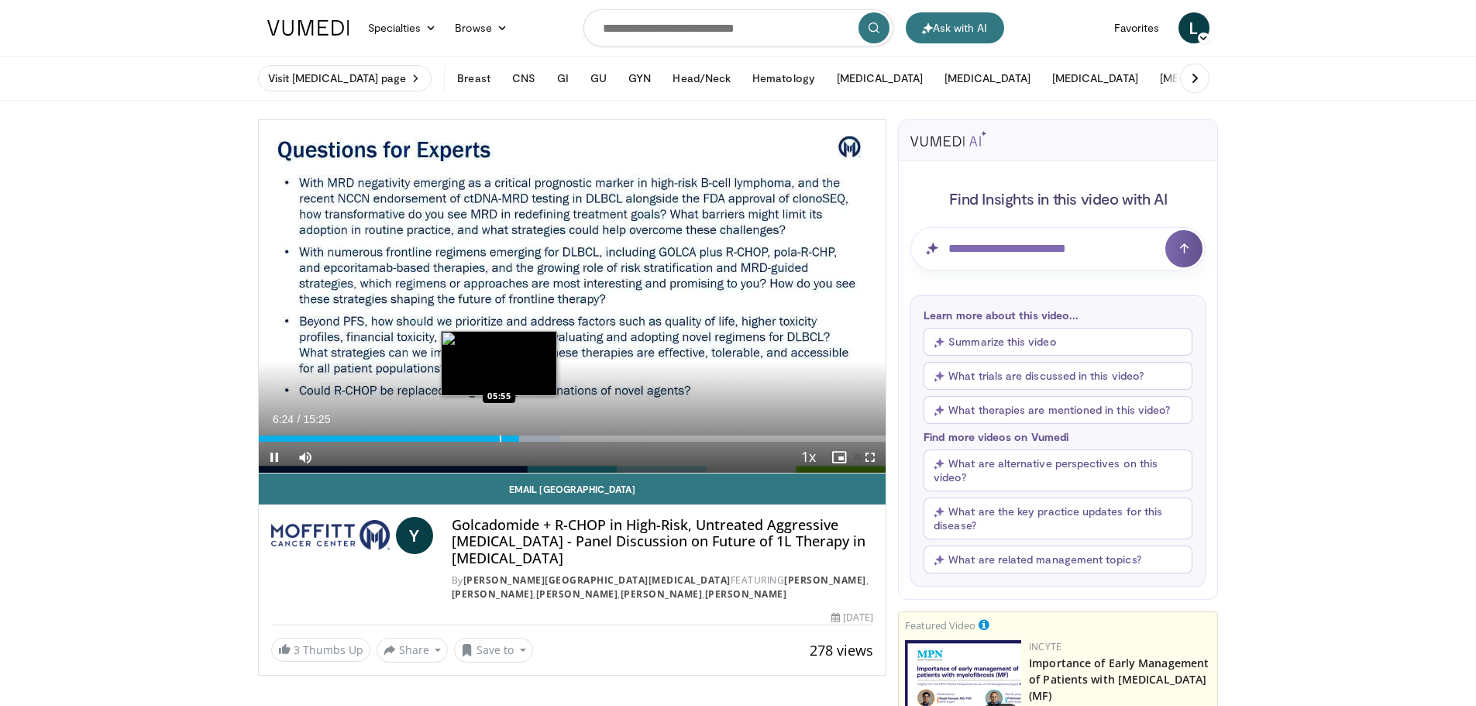
click at [500, 436] on div "Progress Bar" at bounding box center [501, 438] width 2 height 6
drag, startPoint x: 268, startPoint y: 456, endPoint x: 445, endPoint y: 462, distance: 177.5
click at [268, 456] on span "Video Player" at bounding box center [274, 457] width 31 height 31
click at [274, 453] on span "Video Player" at bounding box center [274, 457] width 31 height 31
click at [522, 438] on div "Progress Bar" at bounding box center [523, 438] width 2 height 6
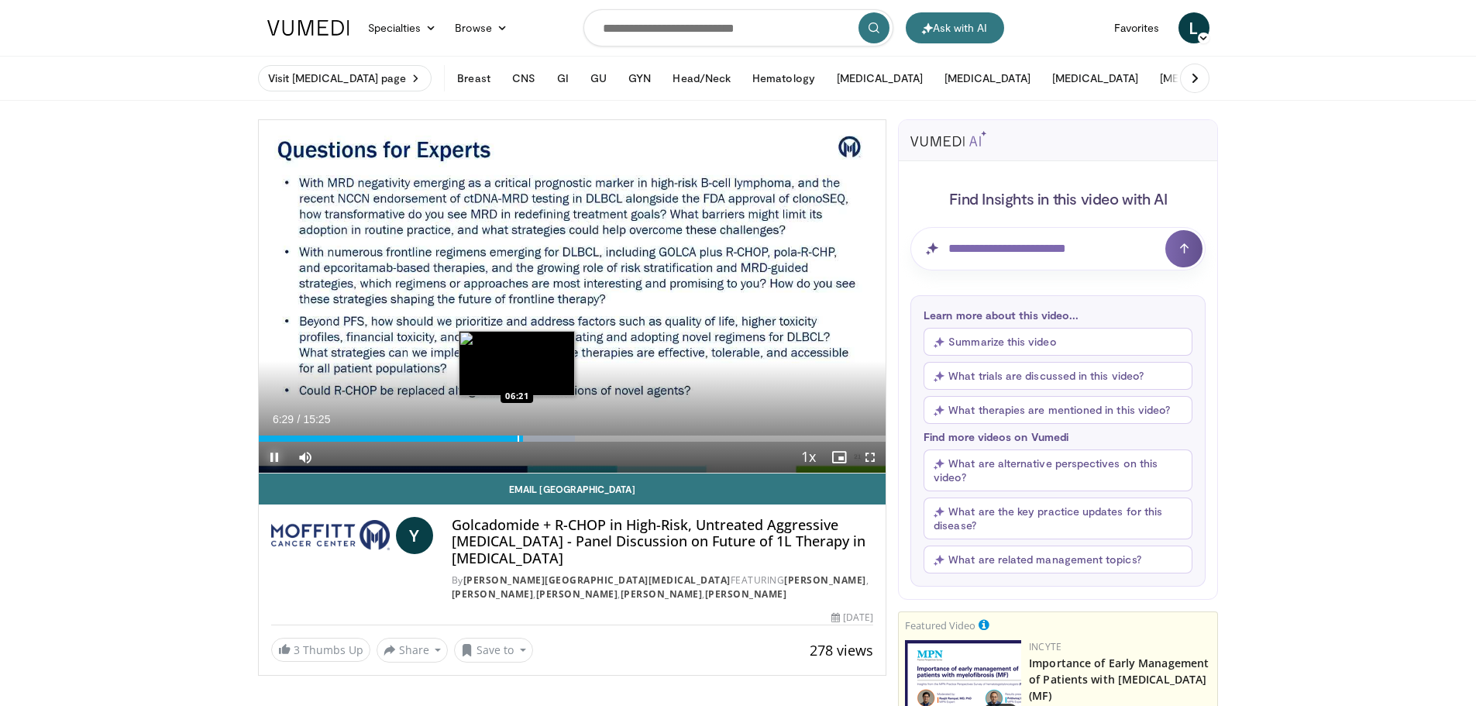
click at [517, 439] on div "Progress Bar" at bounding box center [518, 438] width 2 height 6
click at [532, 438] on div "Progress Bar" at bounding box center [533, 438] width 2 height 6
click at [520, 439] on div "06:42" at bounding box center [395, 438] width 273 height 6
click at [536, 438] on div "Progress Bar" at bounding box center [537, 438] width 2 height 6
click at [272, 459] on div "10 seconds Tap to unmute" at bounding box center [572, 296] width 627 height 352
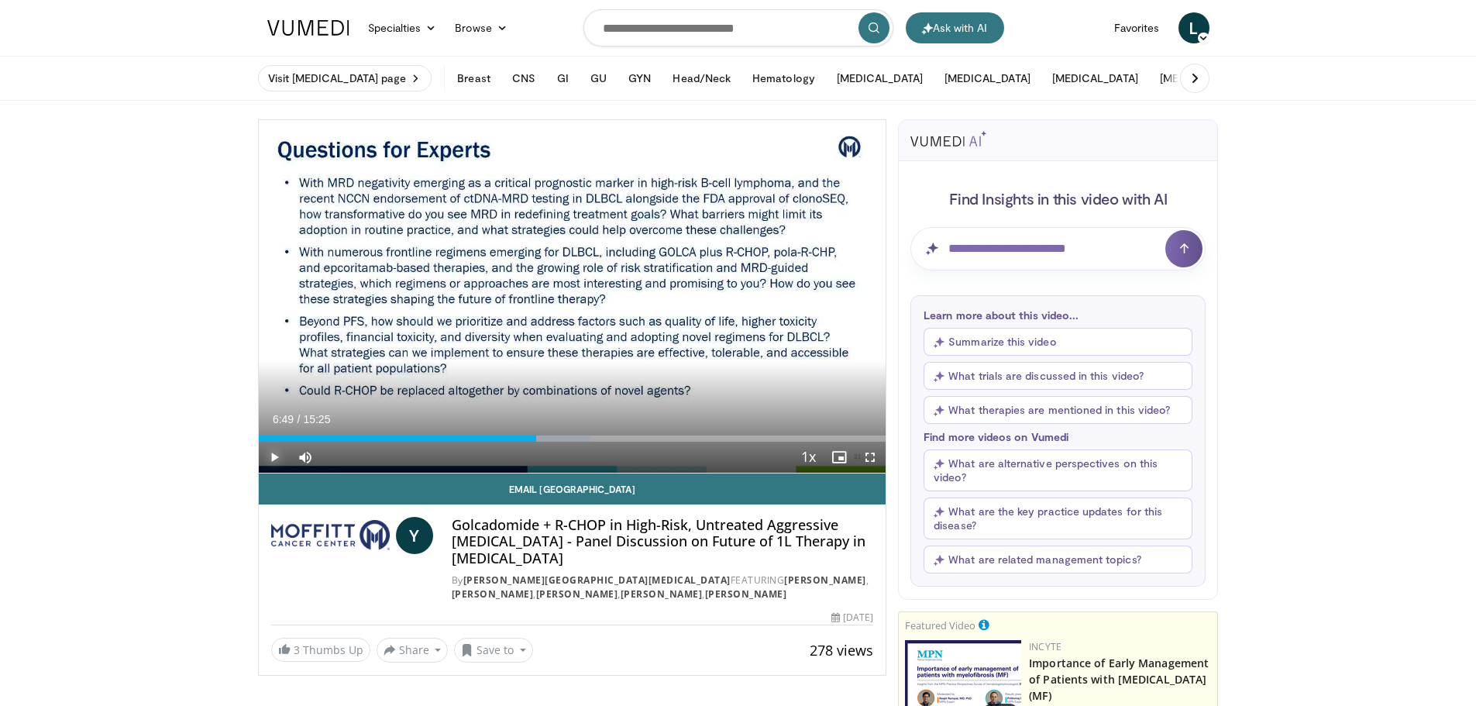
click at [278, 455] on span "Video Player" at bounding box center [274, 457] width 31 height 31
click at [538, 435] on div "Progress Bar" at bounding box center [539, 438] width 2 height 6
click at [579, 439] on div "Progress Bar" at bounding box center [580, 438] width 2 height 6
click at [564, 439] on div "Progress Bar" at bounding box center [563, 438] width 2 height 6
click at [641, 436] on div "Progress Bar" at bounding box center [642, 438] width 2 height 6
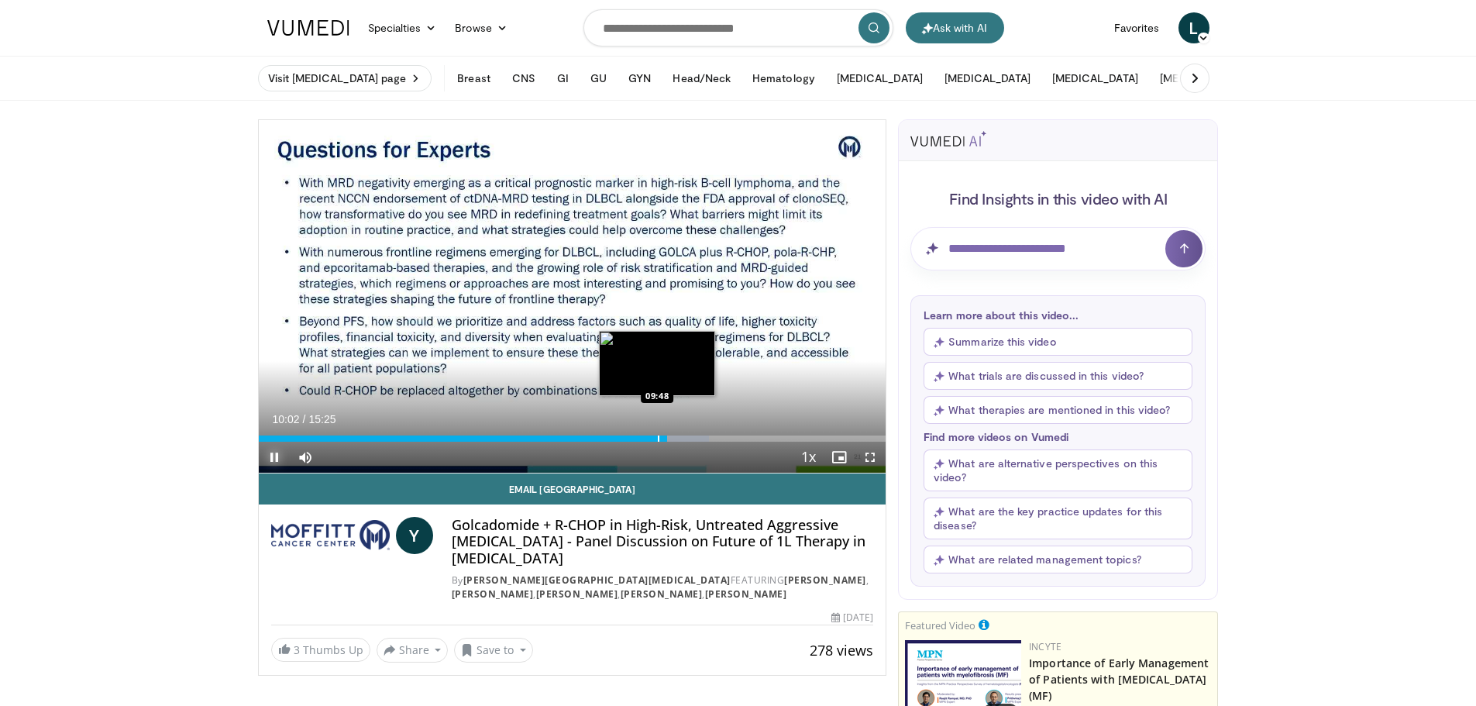
click at [658, 437] on div "Progress Bar" at bounding box center [659, 438] width 2 height 6
click at [645, 436] on div "09:48" at bounding box center [458, 438] width 399 height 6
click at [645, 433] on div "Loaded : 73.99% 10:21 09:24" at bounding box center [572, 434] width 627 height 15
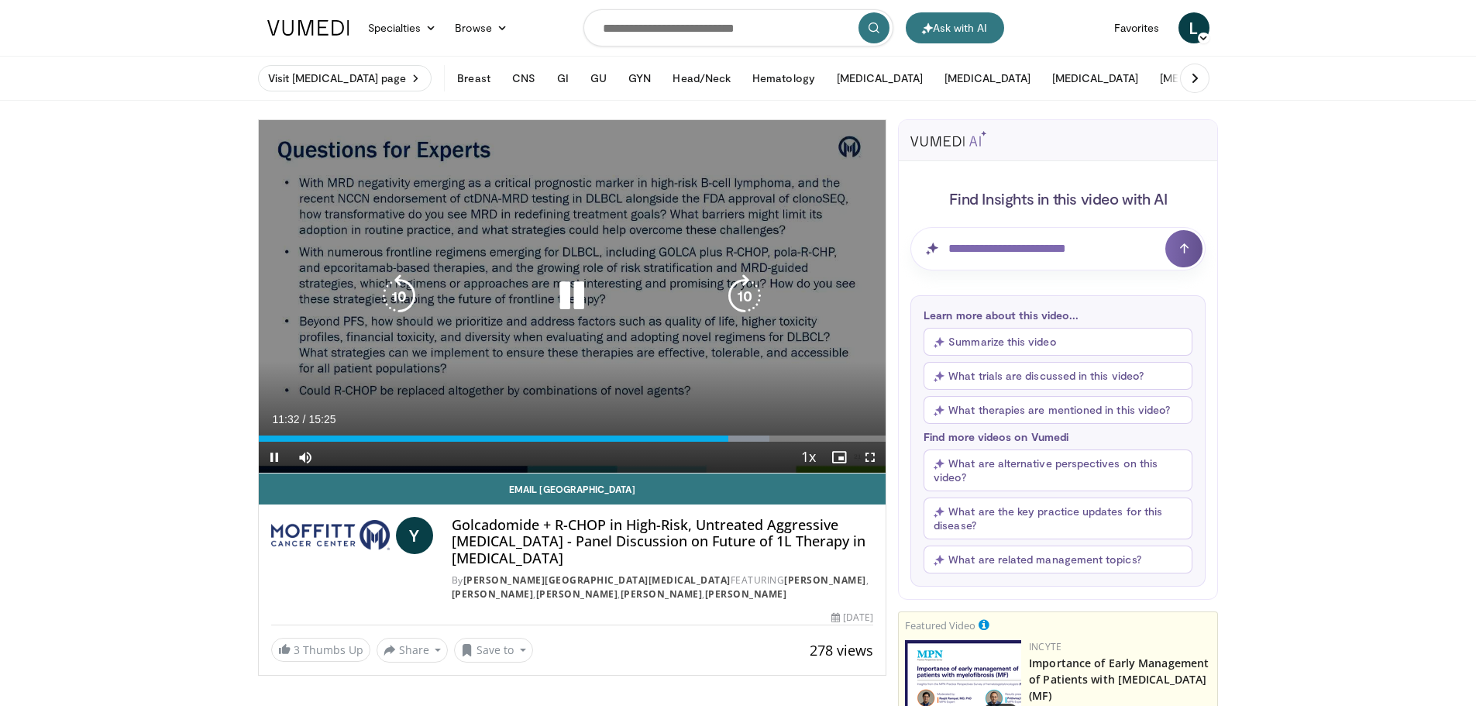
click at [564, 304] on icon "Video Player" at bounding box center [571, 295] width 43 height 43
